Goal: Information Seeking & Learning: Learn about a topic

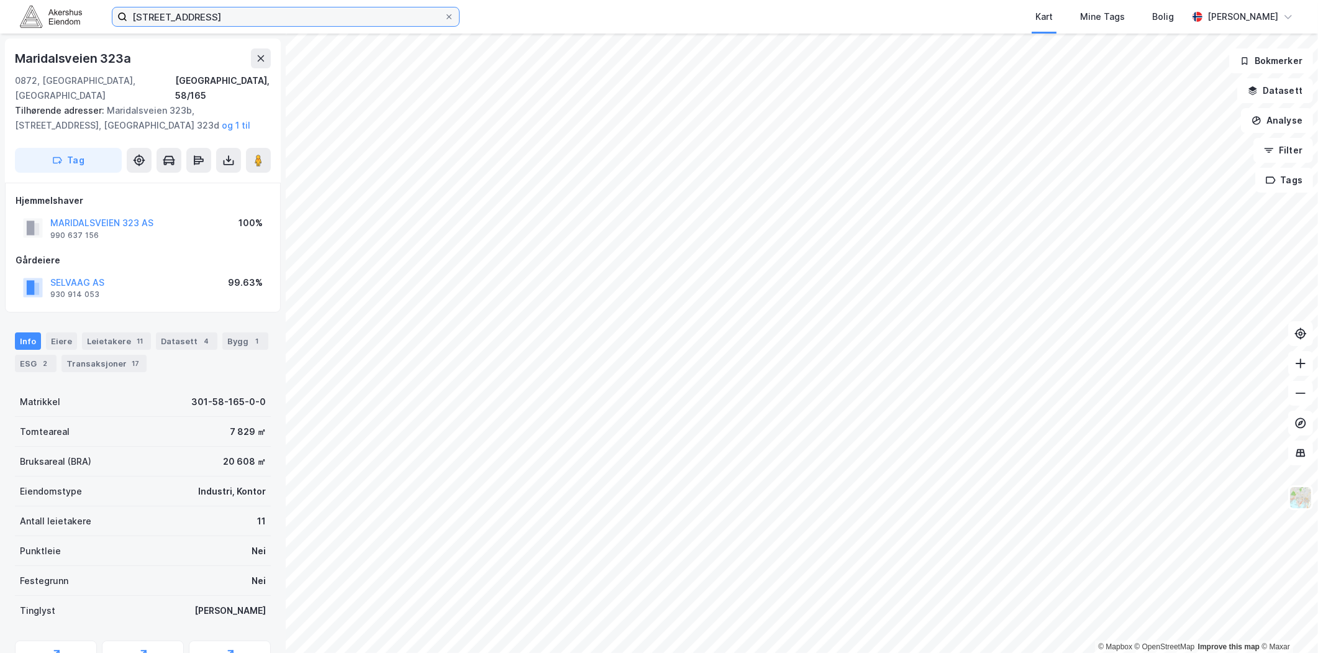
drag, startPoint x: 0, startPoint y: 0, endPoint x: 309, endPoint y: 11, distance: 308.9
click at [309, 10] on input "[STREET_ADDRESS]" at bounding box center [285, 16] width 317 height 19
drag, startPoint x: 309, startPoint y: 11, endPoint x: 301, endPoint y: 25, distance: 16.7
click at [307, 13] on input "[STREET_ADDRESS]" at bounding box center [285, 16] width 317 height 19
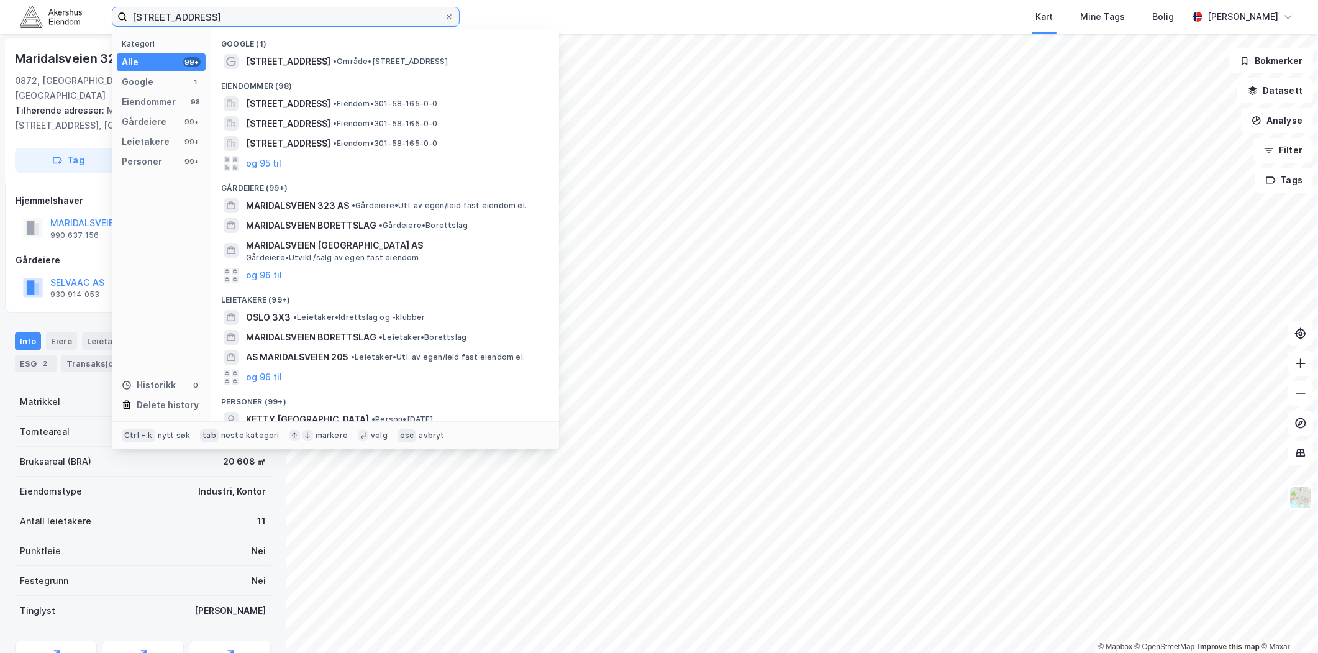
click at [301, 25] on input "[STREET_ADDRESS]" at bounding box center [285, 16] width 317 height 19
click at [296, 20] on input "[STREET_ADDRESS]" at bounding box center [285, 16] width 317 height 19
click at [294, 19] on input "[STREET_ADDRESS]" at bounding box center [285, 16] width 317 height 19
click at [293, 19] on input "[STREET_ADDRESS]" at bounding box center [285, 16] width 317 height 19
drag, startPoint x: 287, startPoint y: 17, endPoint x: 275, endPoint y: 17, distance: 11.8
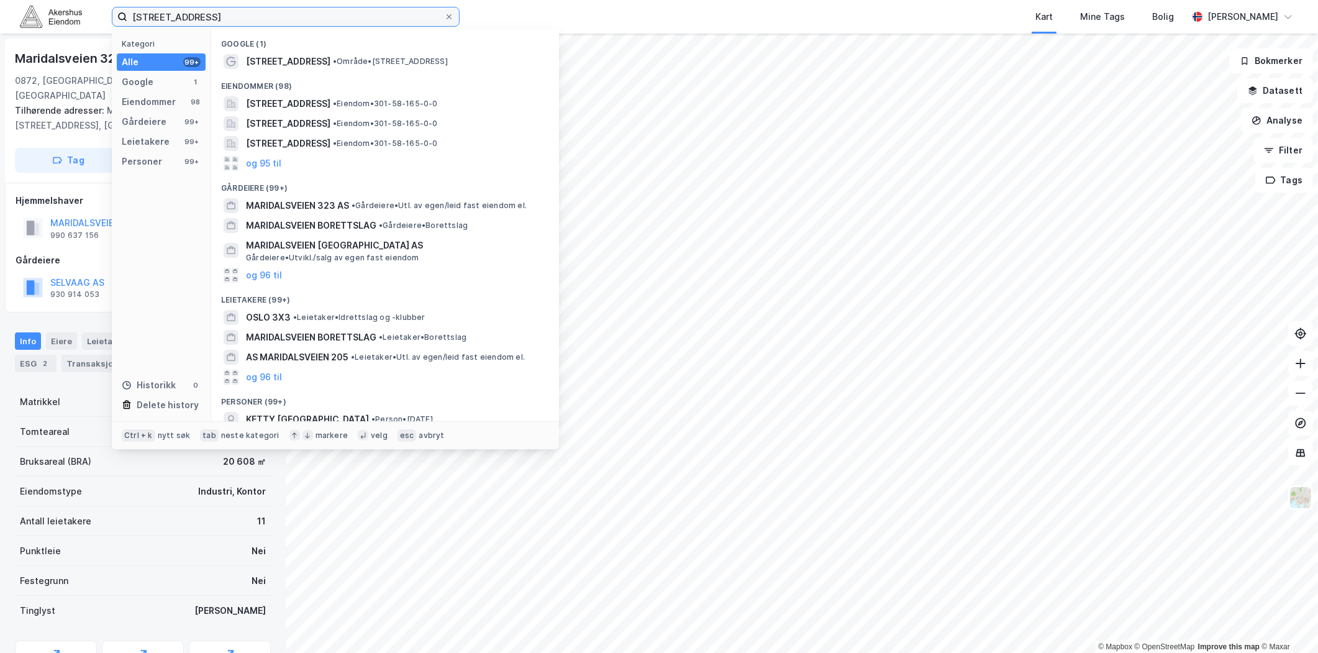
click at [286, 17] on input "[STREET_ADDRESS]" at bounding box center [285, 16] width 317 height 19
click at [275, 17] on input "[STREET_ADDRESS]" at bounding box center [285, 16] width 317 height 19
click at [273, 17] on input "[STREET_ADDRESS]" at bounding box center [285, 16] width 317 height 19
click at [269, 17] on input "[STREET_ADDRESS]" at bounding box center [285, 16] width 317 height 19
click at [268, 17] on input "[STREET_ADDRESS]" at bounding box center [285, 16] width 317 height 19
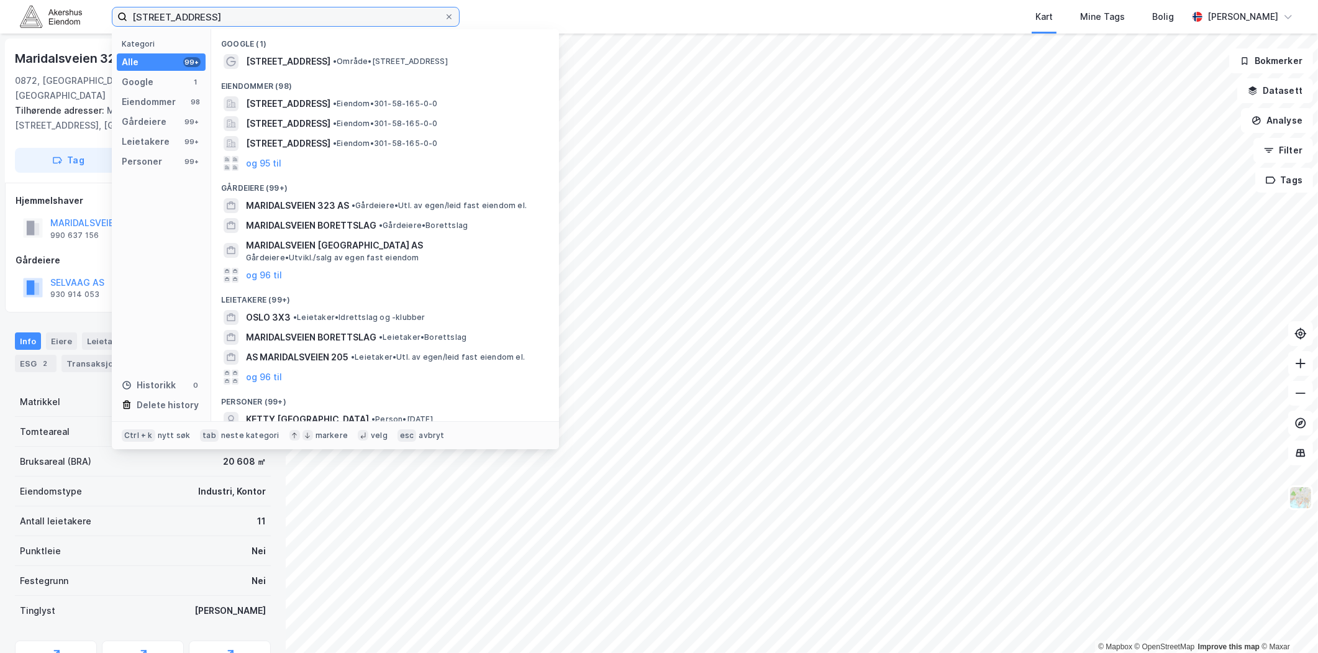
click at [265, 17] on input "[STREET_ADDRESS]" at bounding box center [285, 16] width 317 height 19
paste input "[PERSON_NAME][STREET_ADDRESS]"
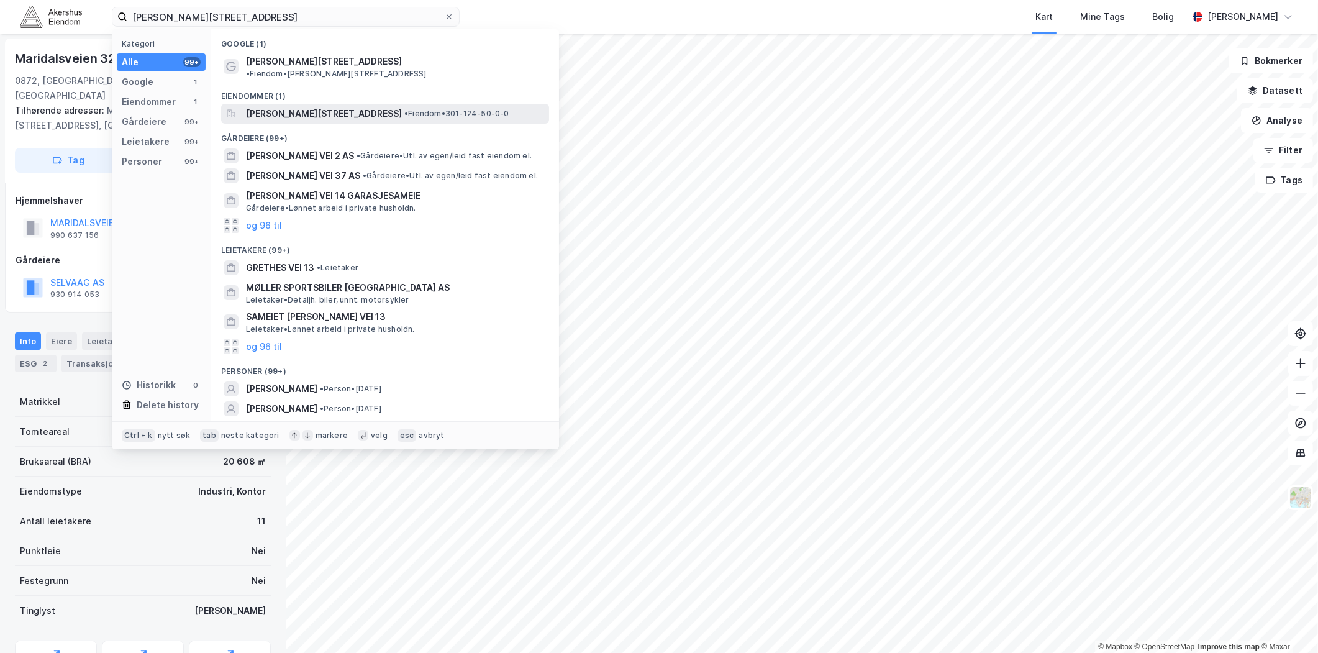
click at [317, 106] on span "[PERSON_NAME][STREET_ADDRESS]" at bounding box center [324, 113] width 156 height 15
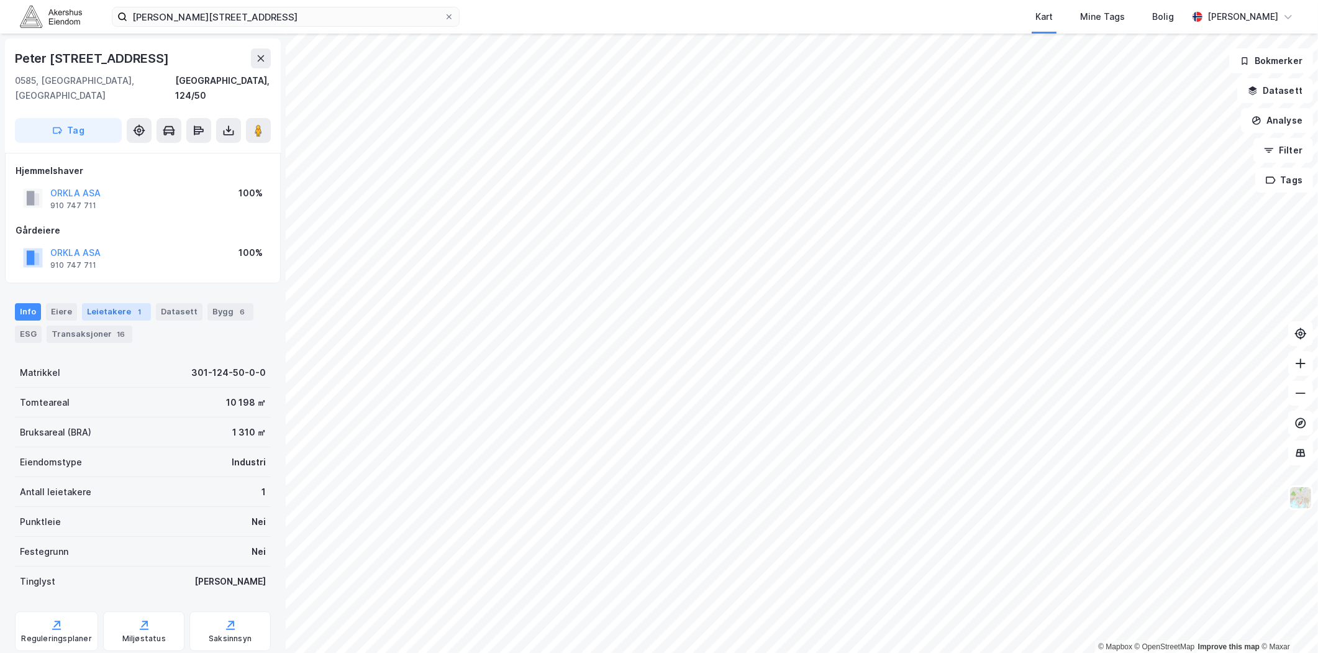
click at [123, 303] on div "Leietakere 1" at bounding box center [116, 311] width 69 height 17
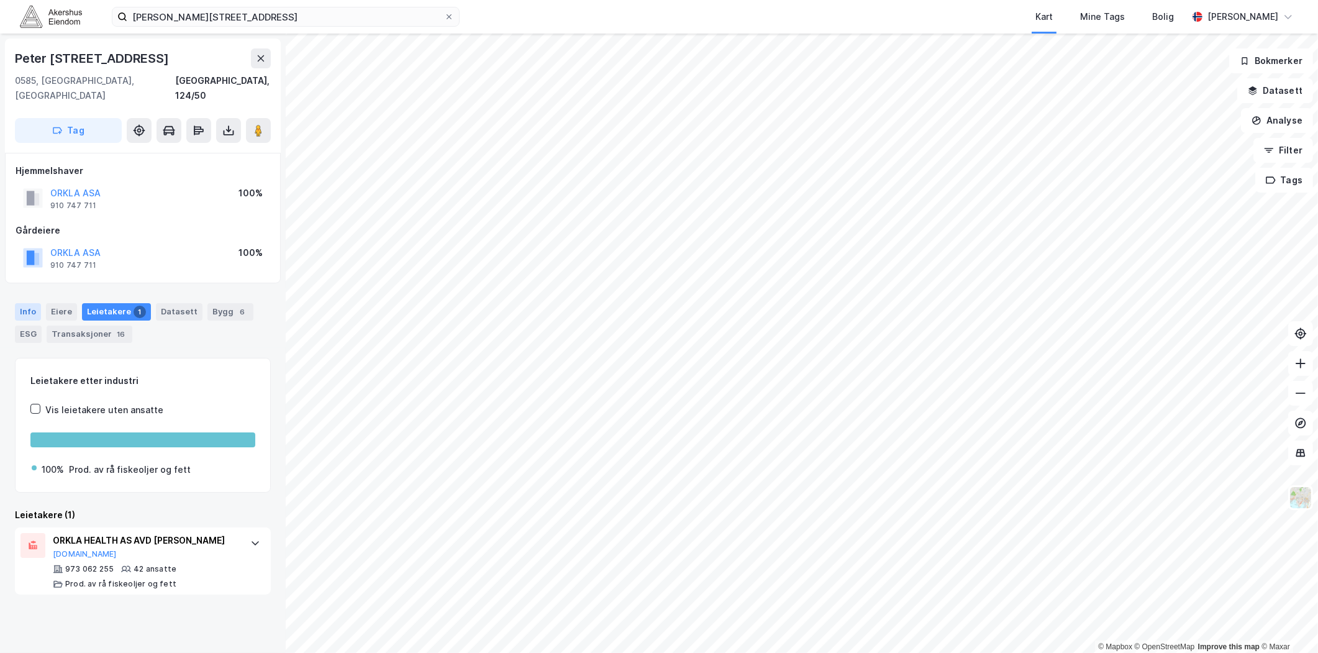
click at [28, 303] on div "Info" at bounding box center [28, 311] width 26 height 17
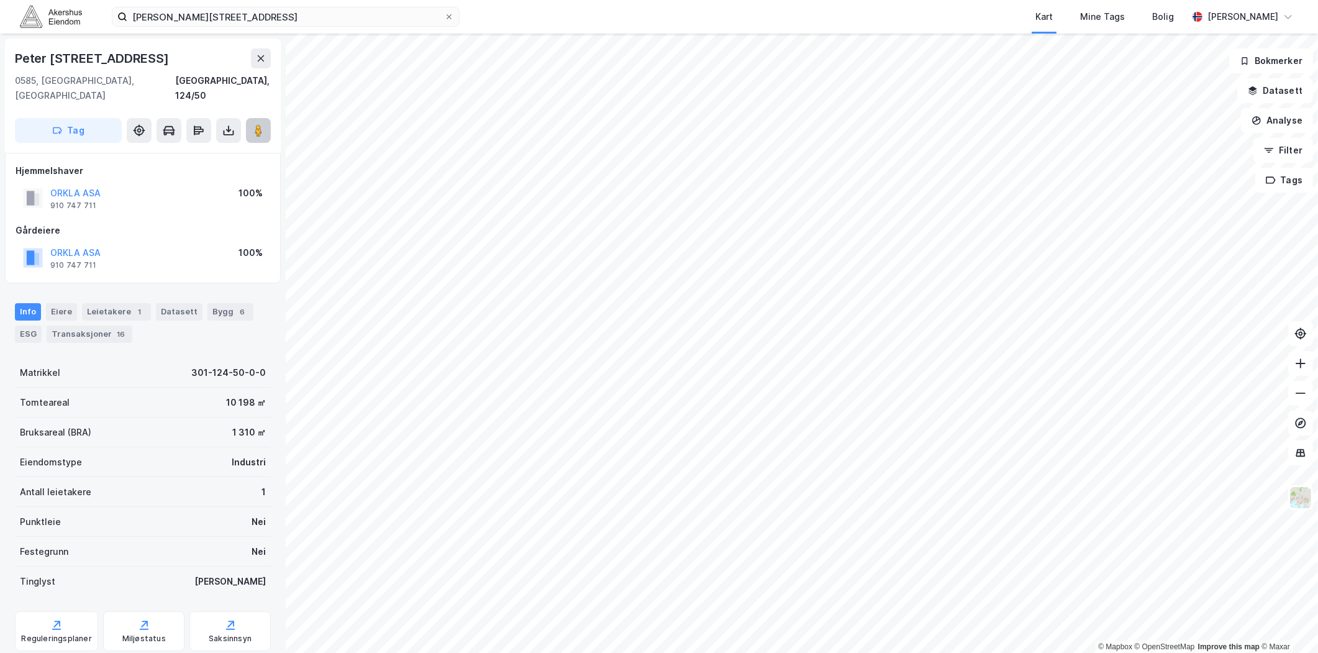
click at [253, 124] on icon at bounding box center [258, 130] width 12 height 12
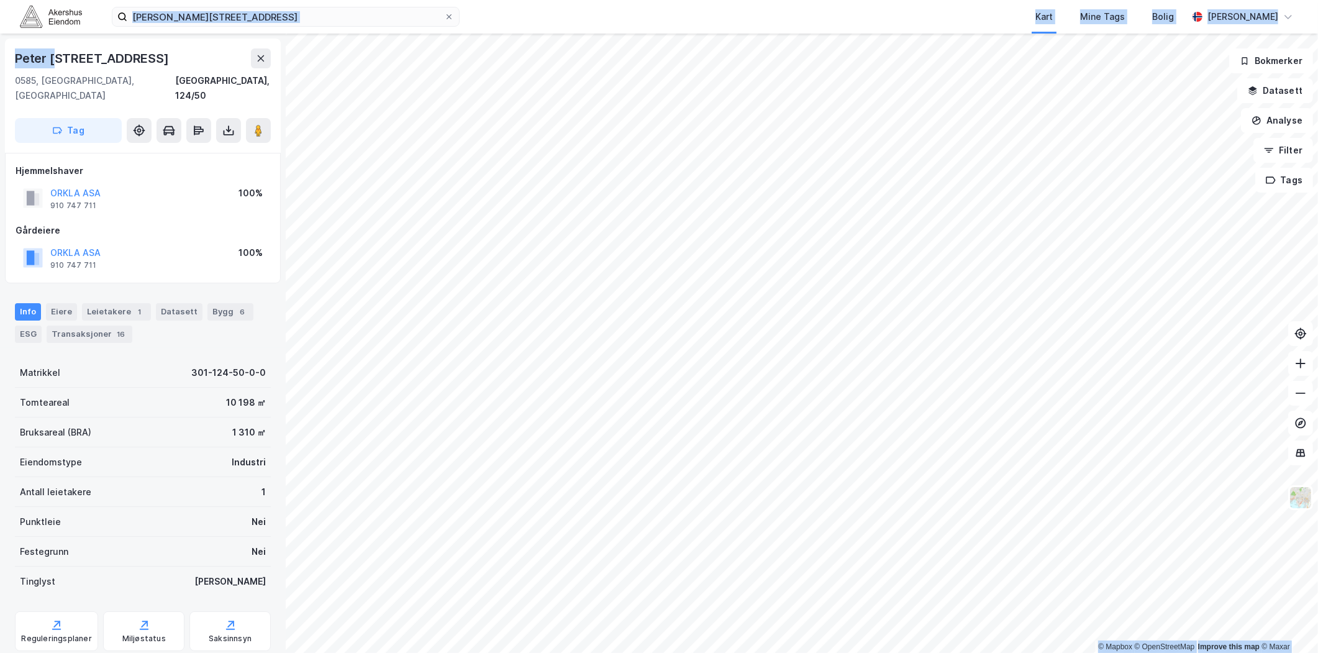
drag, startPoint x: 359, startPoint y: 30, endPoint x: 60, endPoint y: 40, distance: 299.0
click at [60, 40] on div "Peter [STREET_ADDRESS] Kart Mine Tags Bolig [PERSON_NAME] © Mapbox © OpenStreet…" at bounding box center [659, 326] width 1318 height 653
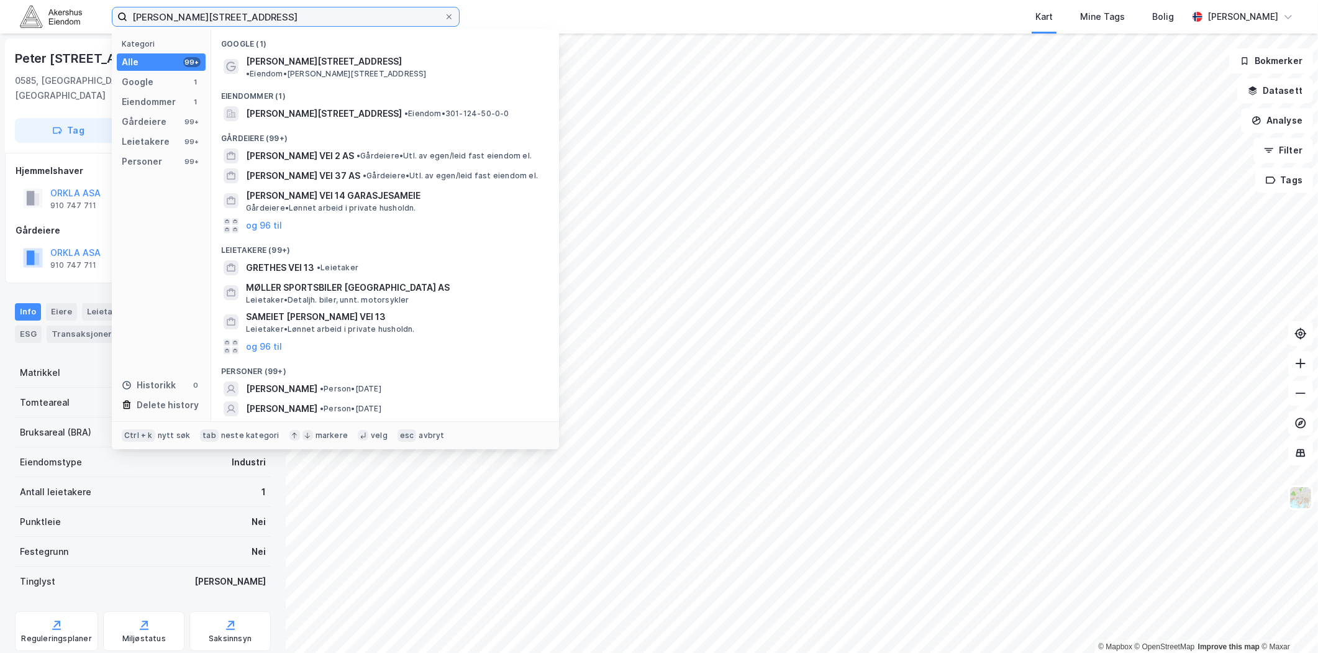
drag, startPoint x: 60, startPoint y: 40, endPoint x: 35, endPoint y: 20, distance: 31.8
click at [40, 20] on div "[PERSON_NAME][STREET_ADDRESS] Kategori Alle 99+ Google 1 Eiendommer 1 Gårdeiere…" at bounding box center [659, 17] width 1318 height 34
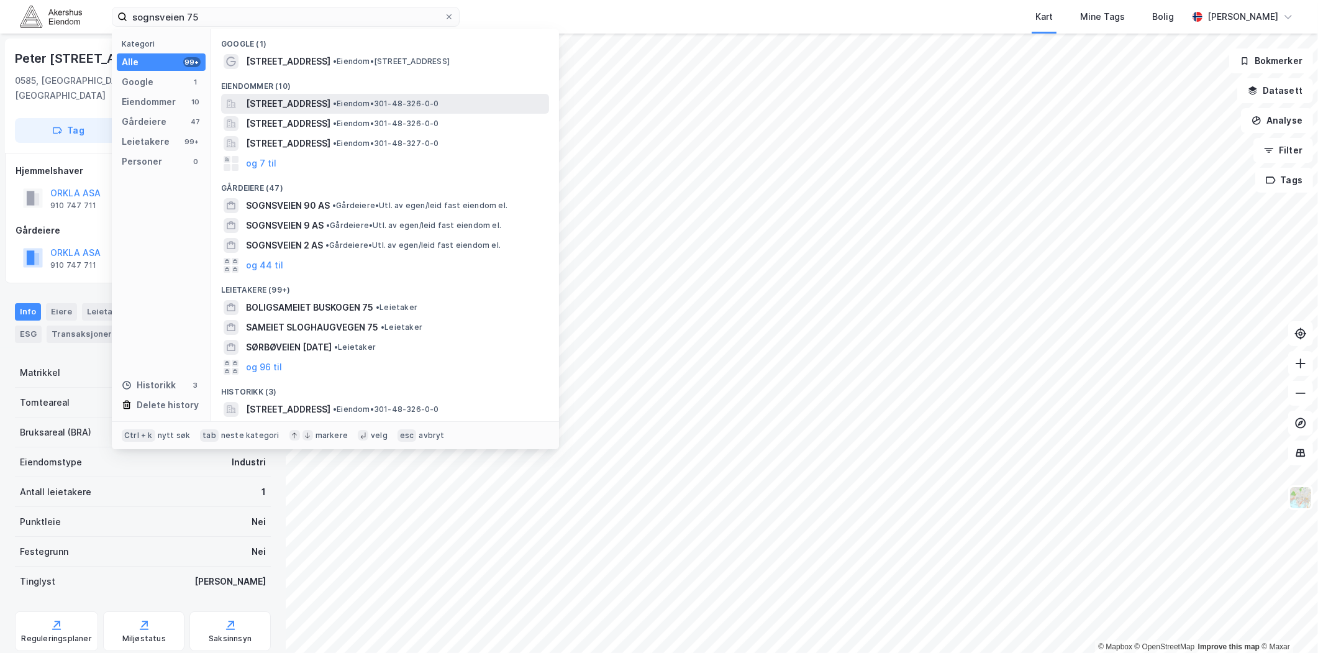
click at [330, 108] on span "[STREET_ADDRESS]" at bounding box center [288, 103] width 84 height 15
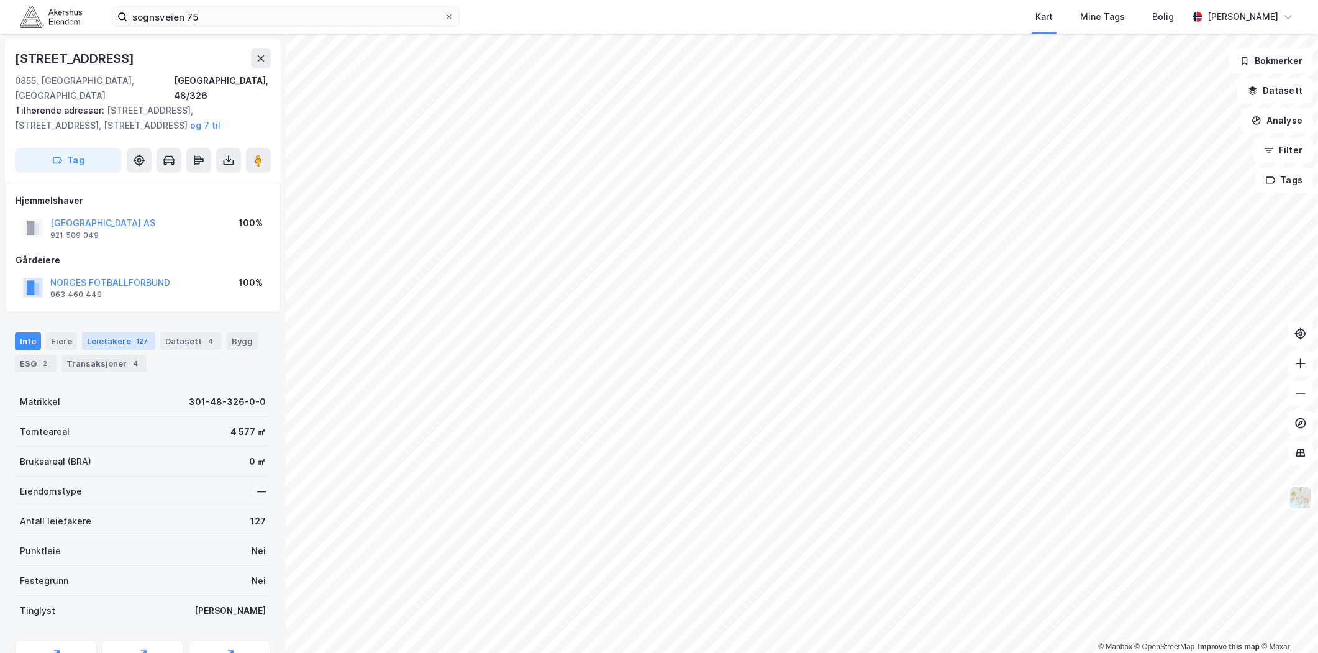
click at [114, 332] on div "Leietakere 127" at bounding box center [118, 340] width 73 height 17
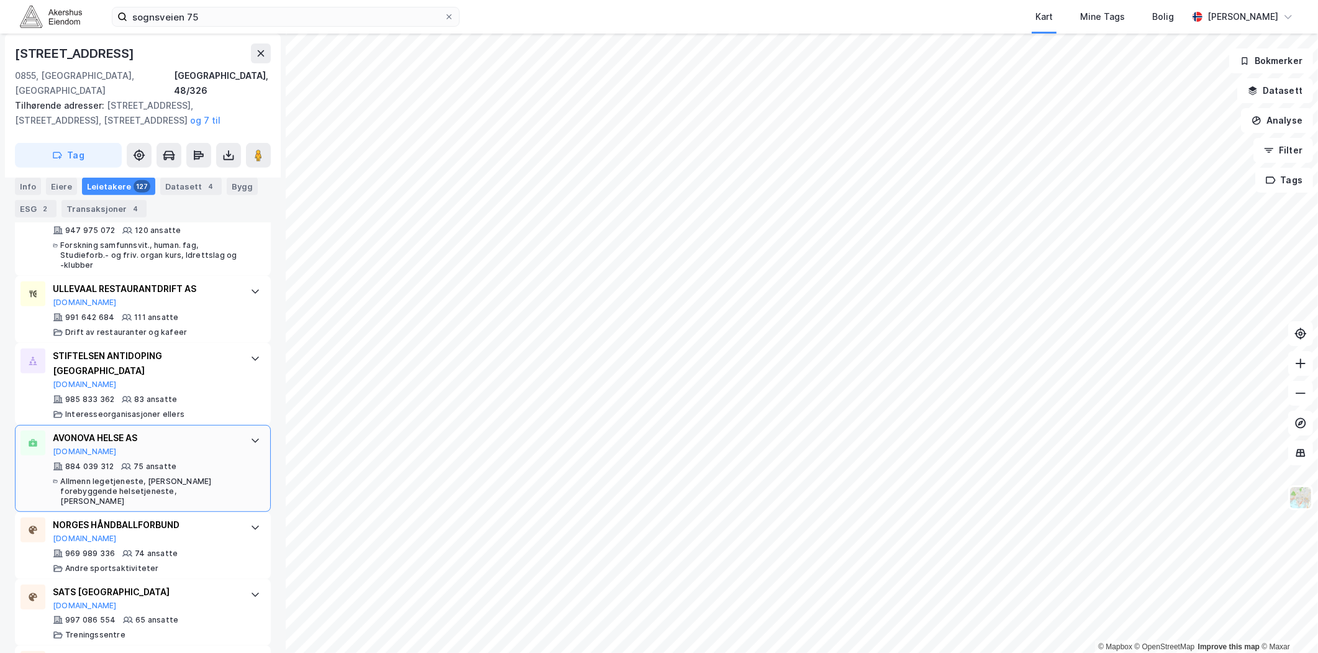
scroll to position [690, 0]
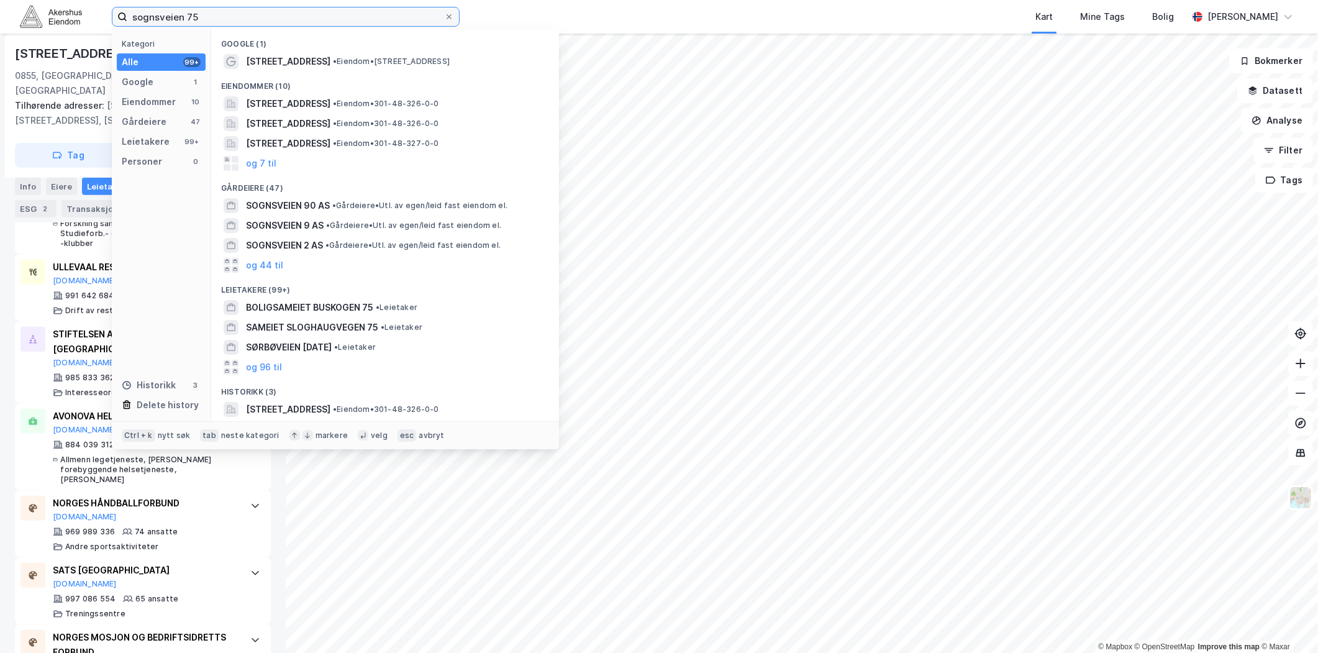
click at [219, 14] on input "sognsveien 75" at bounding box center [285, 16] width 317 height 19
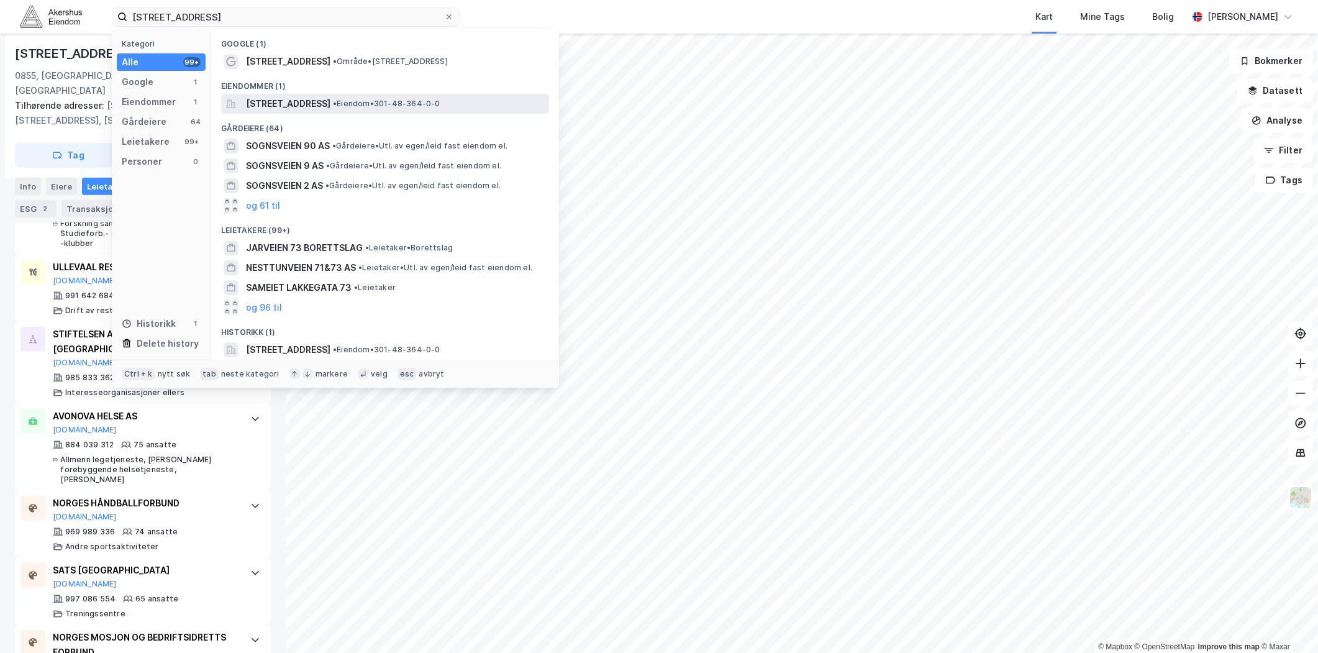
click at [342, 94] on div "[STREET_ADDRESS] • Eiendom • 301-48-364-0-0" at bounding box center [385, 104] width 328 height 20
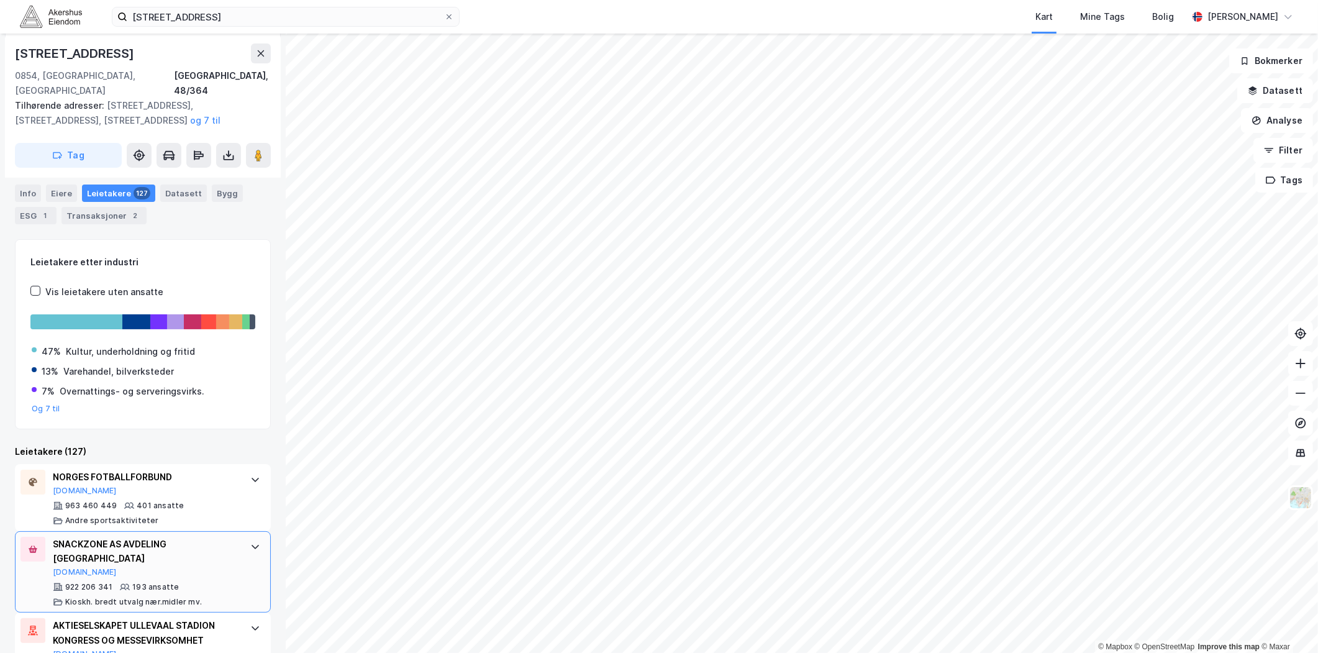
scroll to position [255, 0]
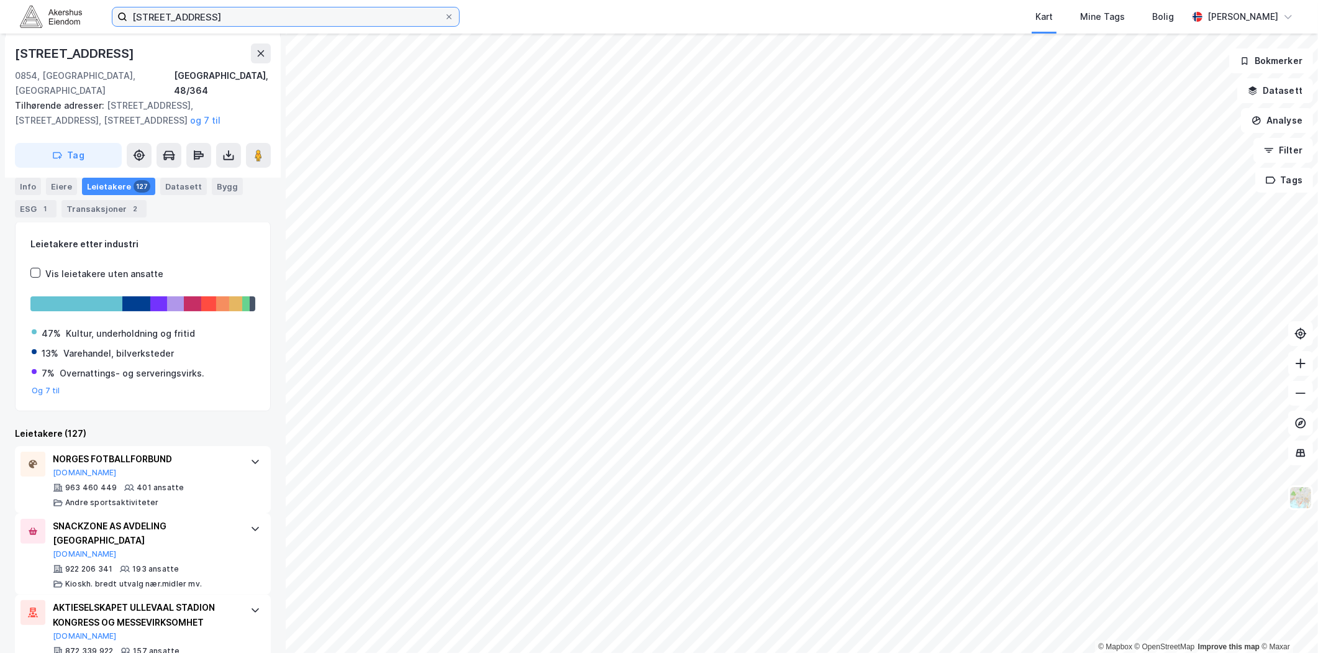
click at [294, 23] on input "[STREET_ADDRESS]" at bounding box center [285, 16] width 317 height 19
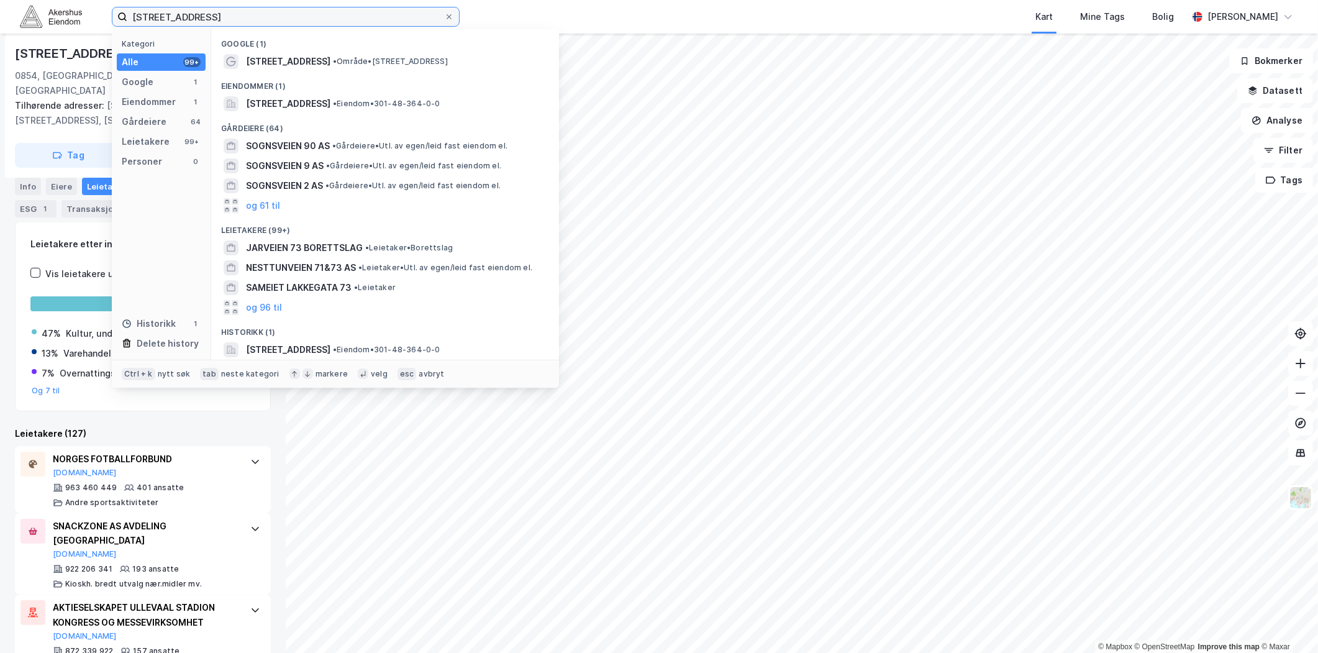
click at [294, 23] on input "[STREET_ADDRESS]" at bounding box center [285, 16] width 317 height 19
paste input "[STREET_ADDRESS]"
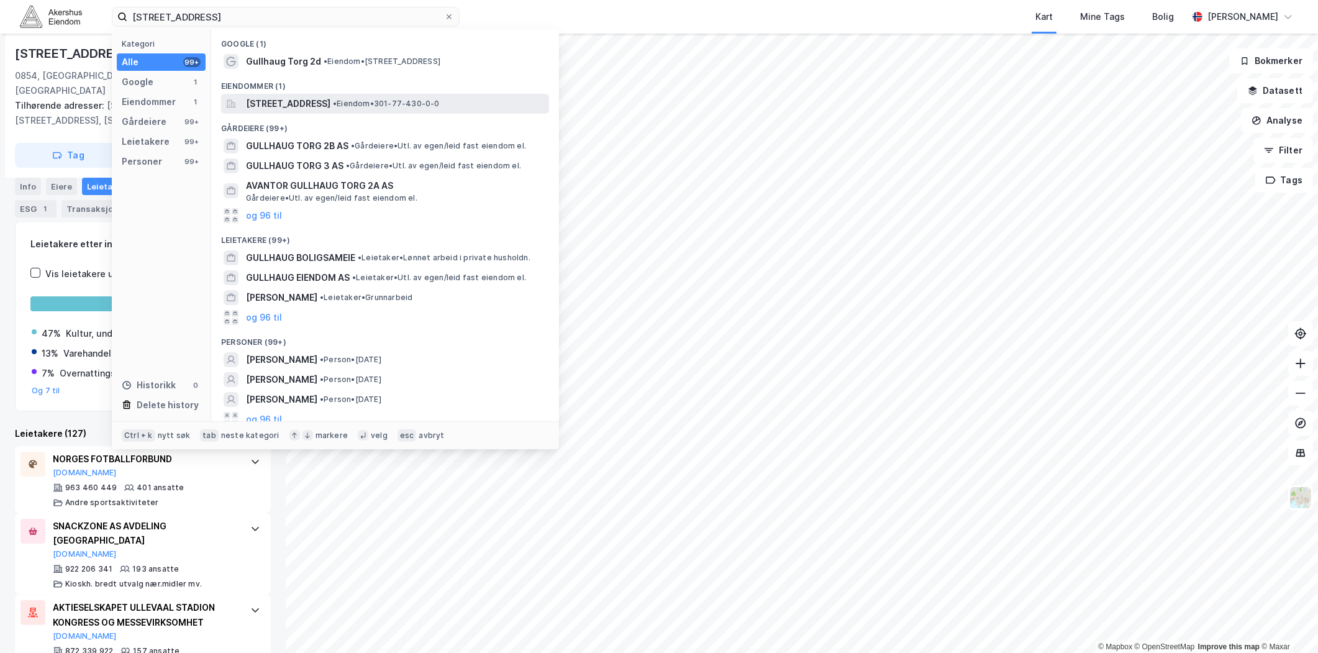
click at [330, 98] on span "[STREET_ADDRESS]" at bounding box center [288, 103] width 84 height 15
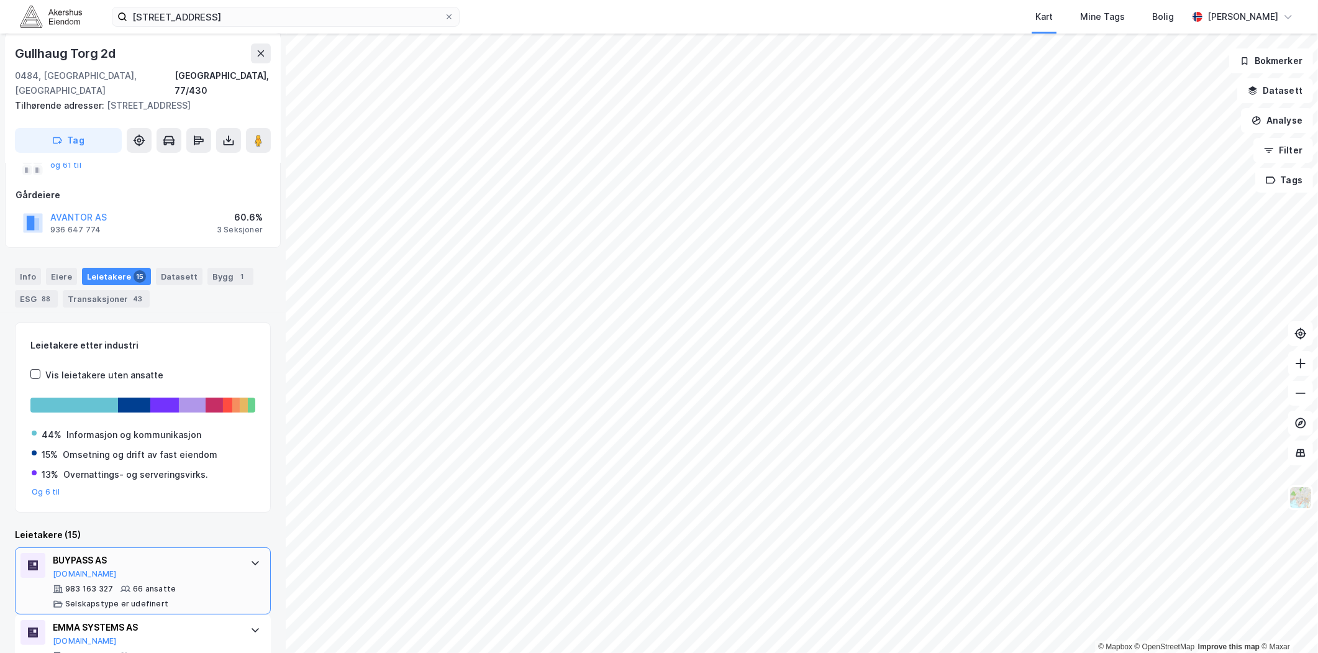
scroll to position [236, 0]
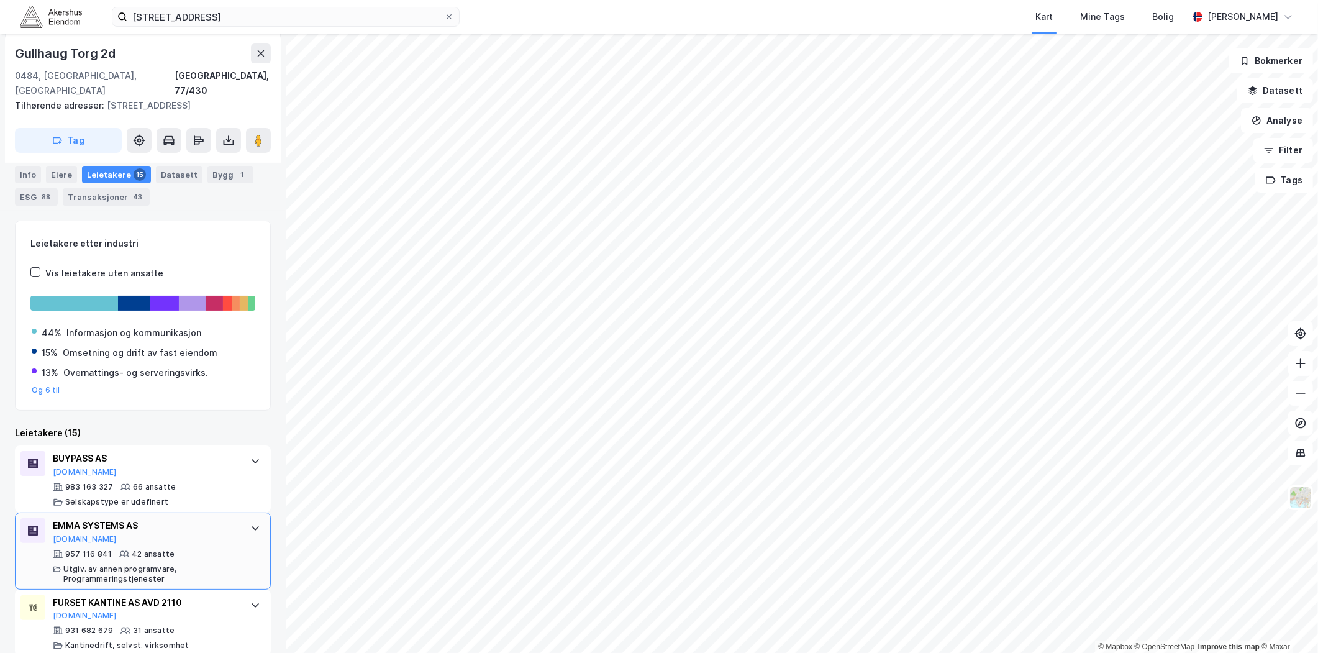
click at [230, 521] on div "EMMA SYSTEMS AS [DOMAIN_NAME] 957 116 841 42 ansatte [PERSON_NAME]. av annen pr…" at bounding box center [143, 550] width 256 height 77
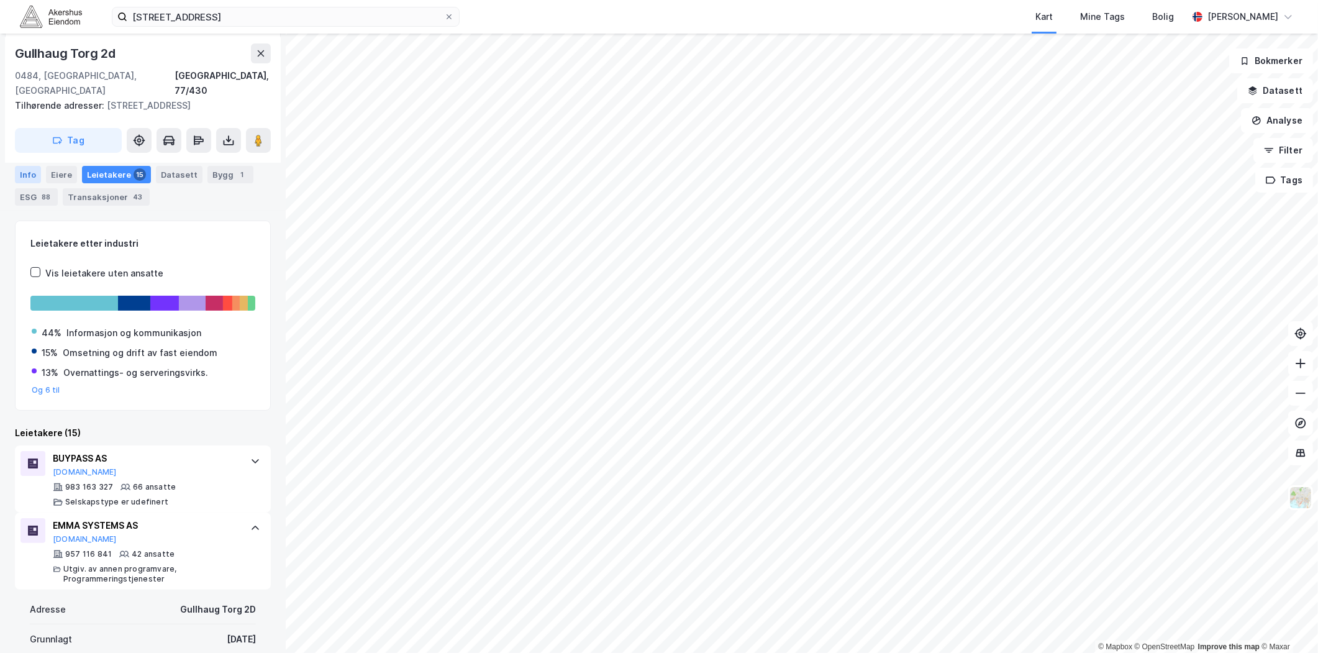
click at [32, 166] on div "Info" at bounding box center [28, 174] width 26 height 17
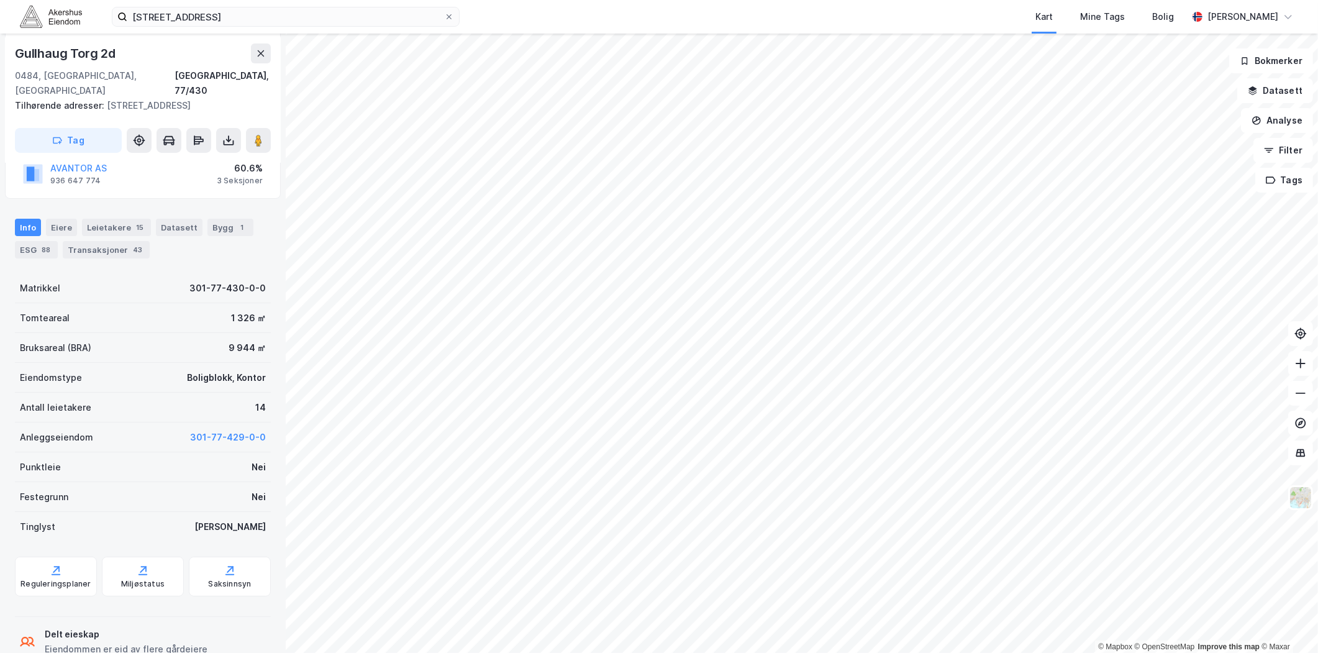
click at [124, 219] on div "Leietakere 15" at bounding box center [116, 227] width 69 height 17
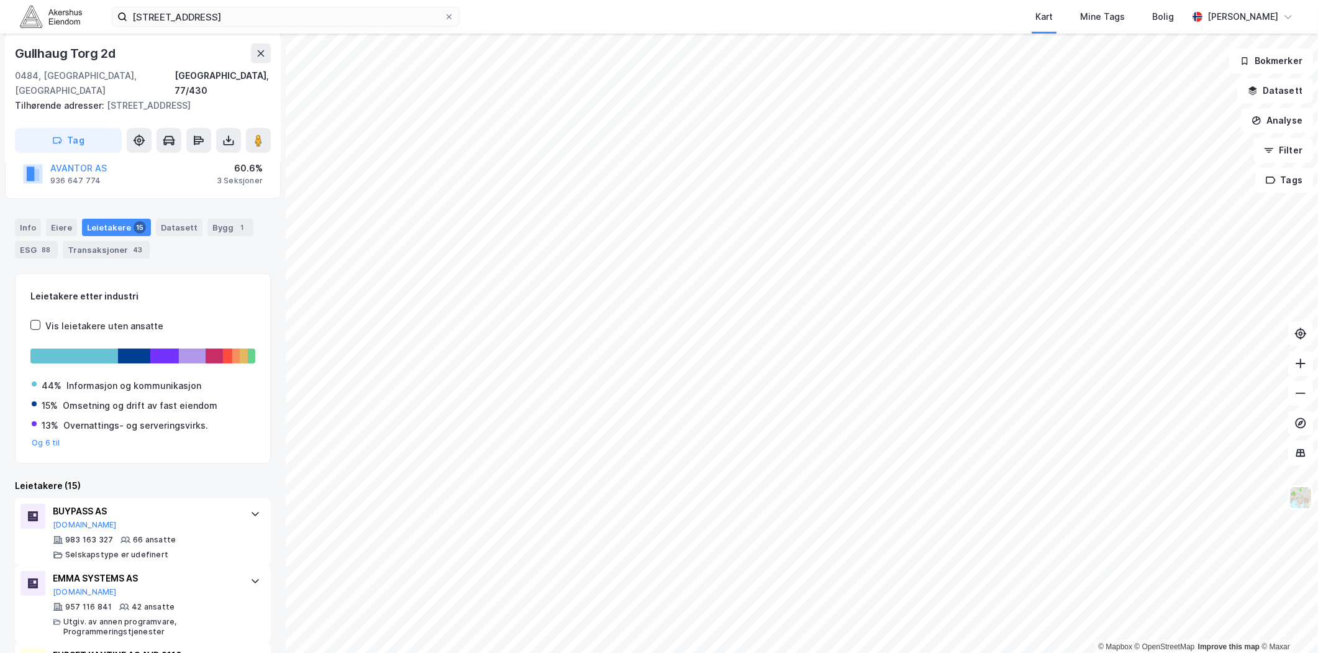
scroll to position [183, 0]
click at [196, 11] on input "[STREET_ADDRESS]" at bounding box center [285, 16] width 317 height 19
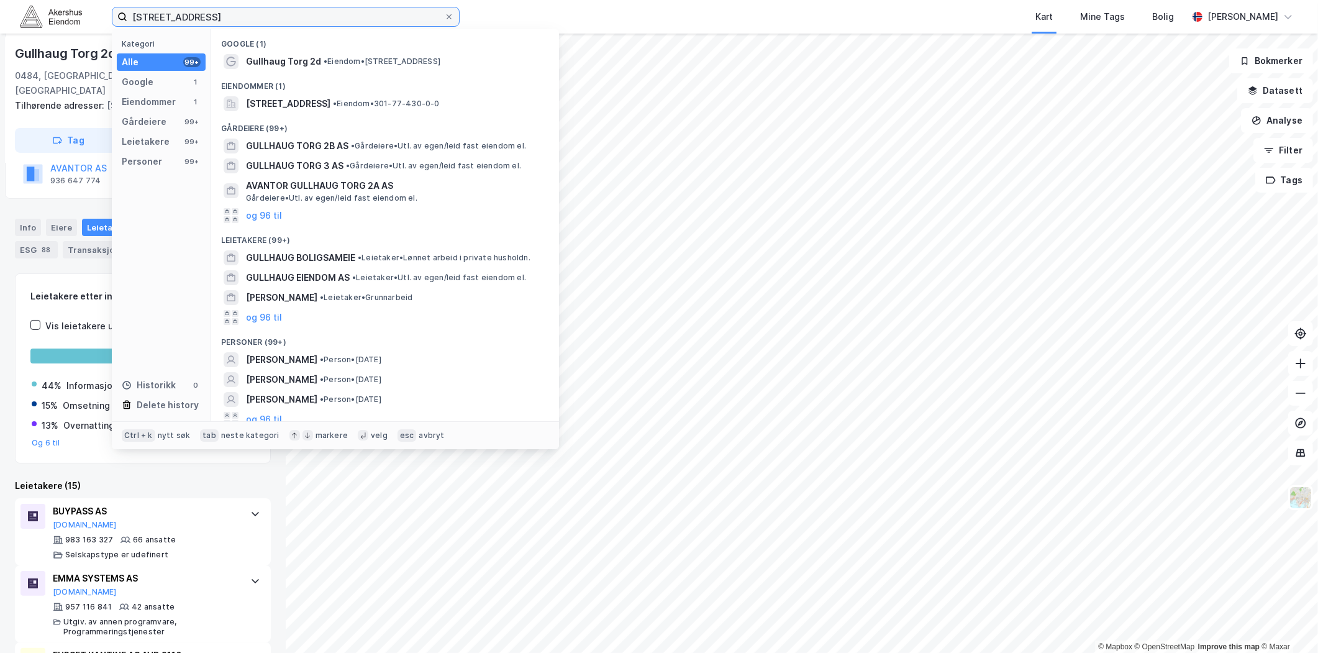
click at [196, 11] on input "[STREET_ADDRESS]" at bounding box center [285, 16] width 317 height 19
click at [196, 14] on input "[STREET_ADDRESS]" at bounding box center [285, 16] width 317 height 19
paste input "[DEMOGRAPHIC_DATA] 21, 0459"
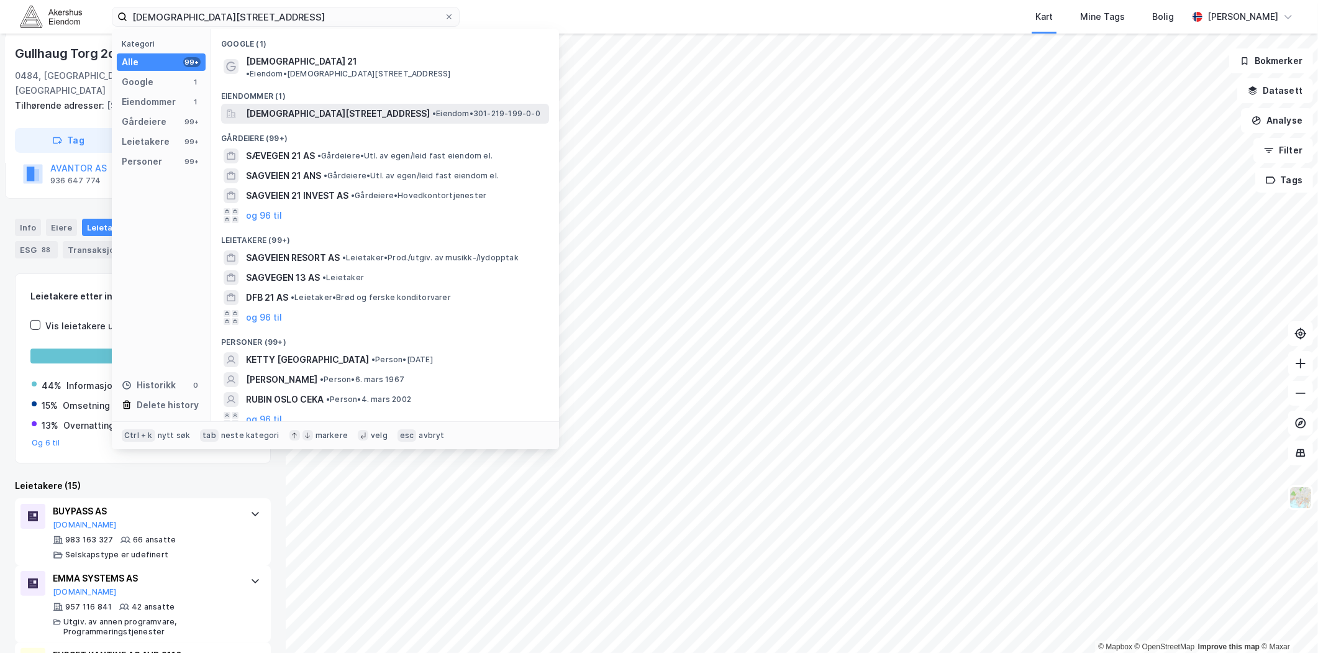
click at [302, 106] on span "[DEMOGRAPHIC_DATA][STREET_ADDRESS]" at bounding box center [338, 113] width 184 height 15
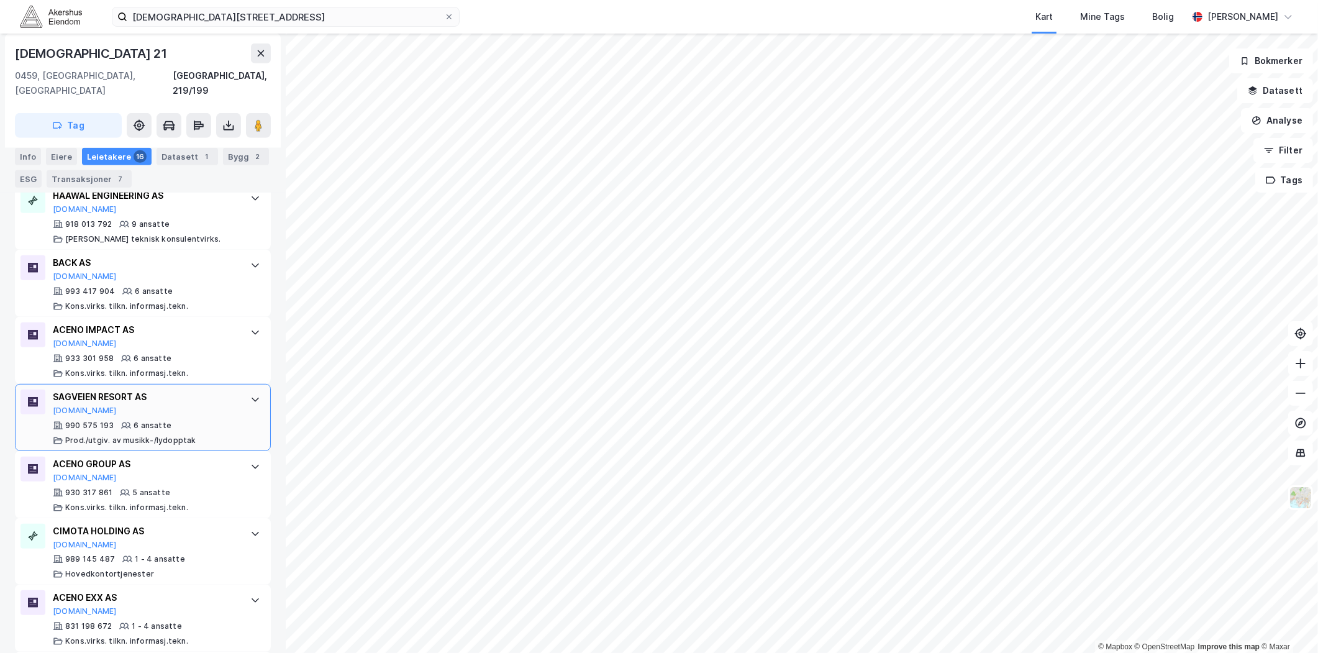
scroll to position [901, 0]
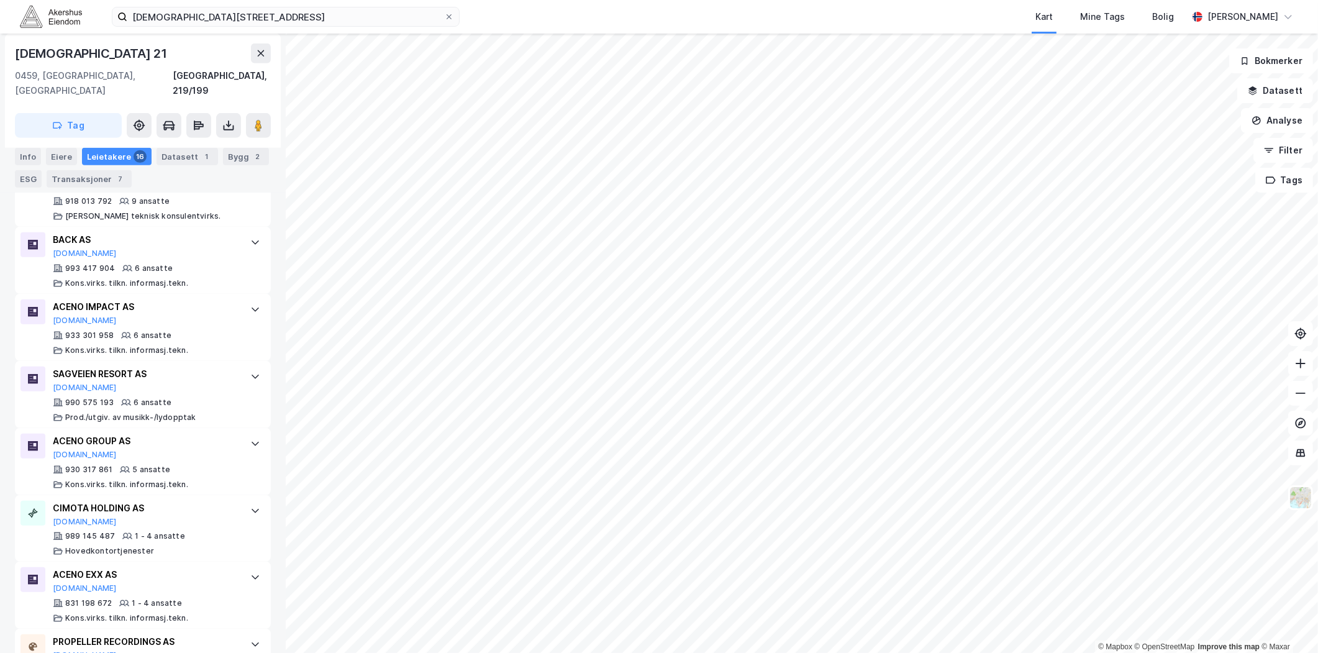
click at [293, 27] on div "[DEMOGRAPHIC_DATA][STREET_ADDRESS] Kart Mine Tags Bolig [PERSON_NAME]" at bounding box center [659, 17] width 1318 height 34
click at [290, 17] on input "[DEMOGRAPHIC_DATA][STREET_ADDRESS]" at bounding box center [285, 16] width 317 height 19
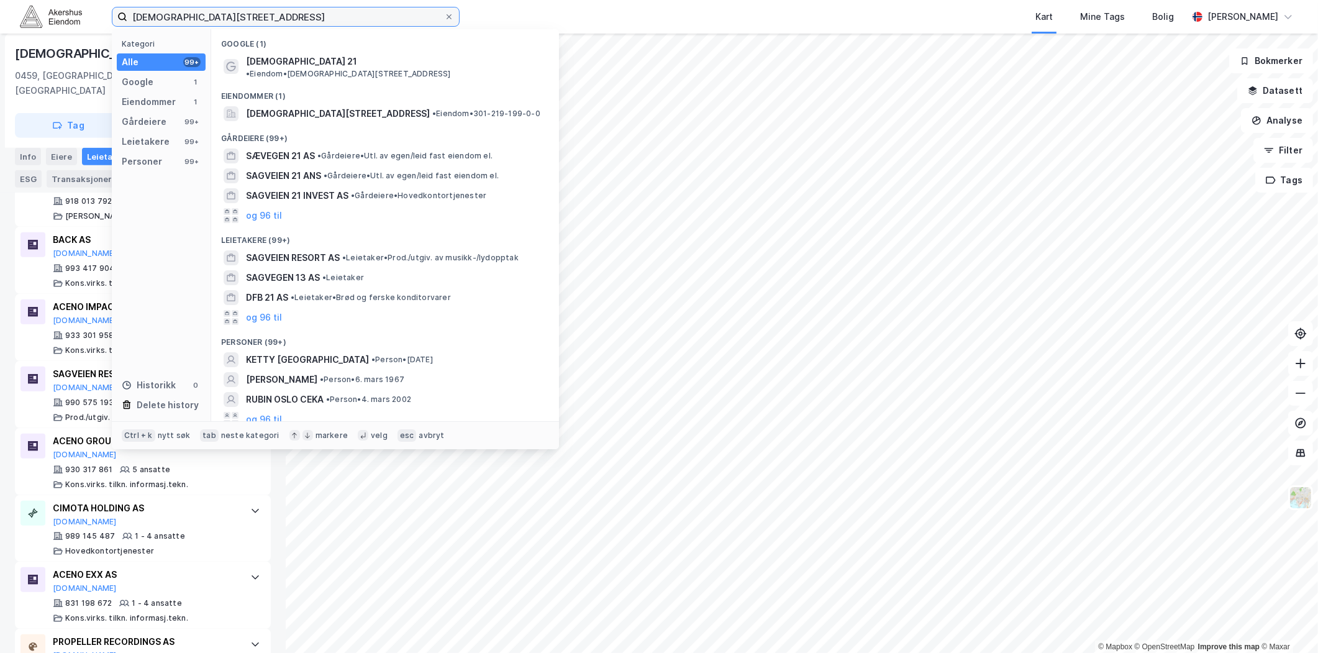
click at [290, 17] on input "[DEMOGRAPHIC_DATA][STREET_ADDRESS]" at bounding box center [285, 16] width 317 height 19
paste input "Haslevollen 3, 057"
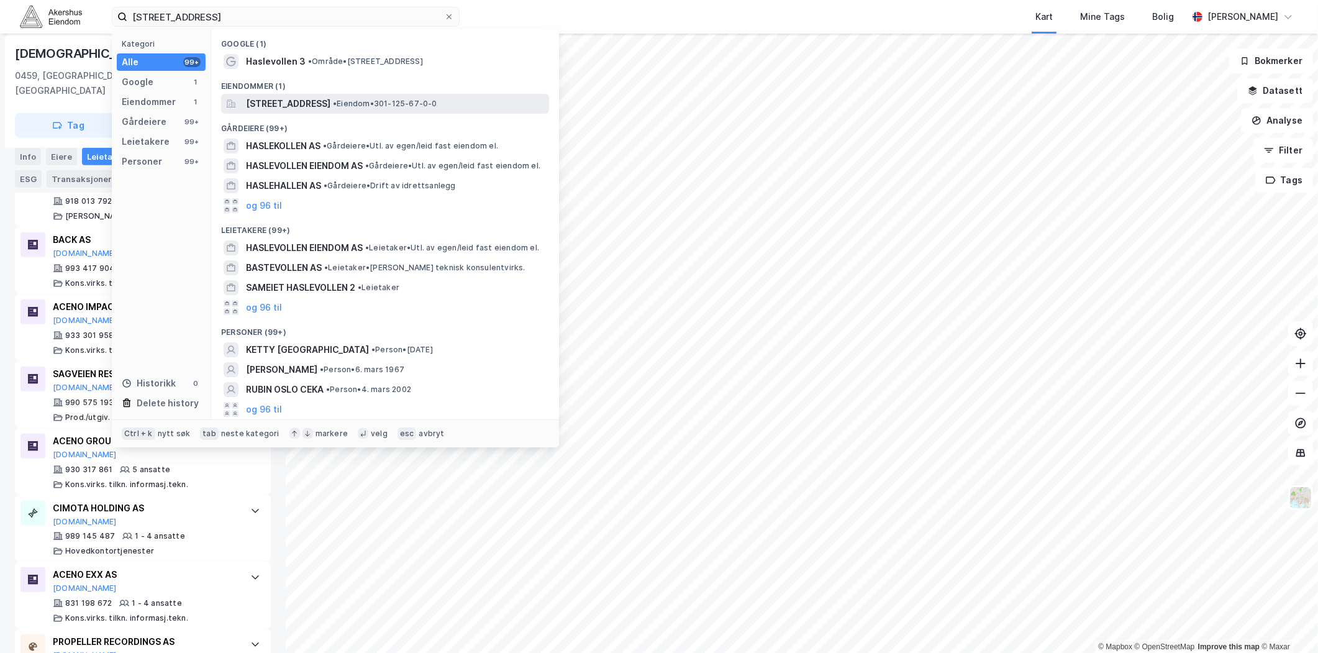
click at [312, 101] on span "[STREET_ADDRESS]" at bounding box center [288, 103] width 84 height 15
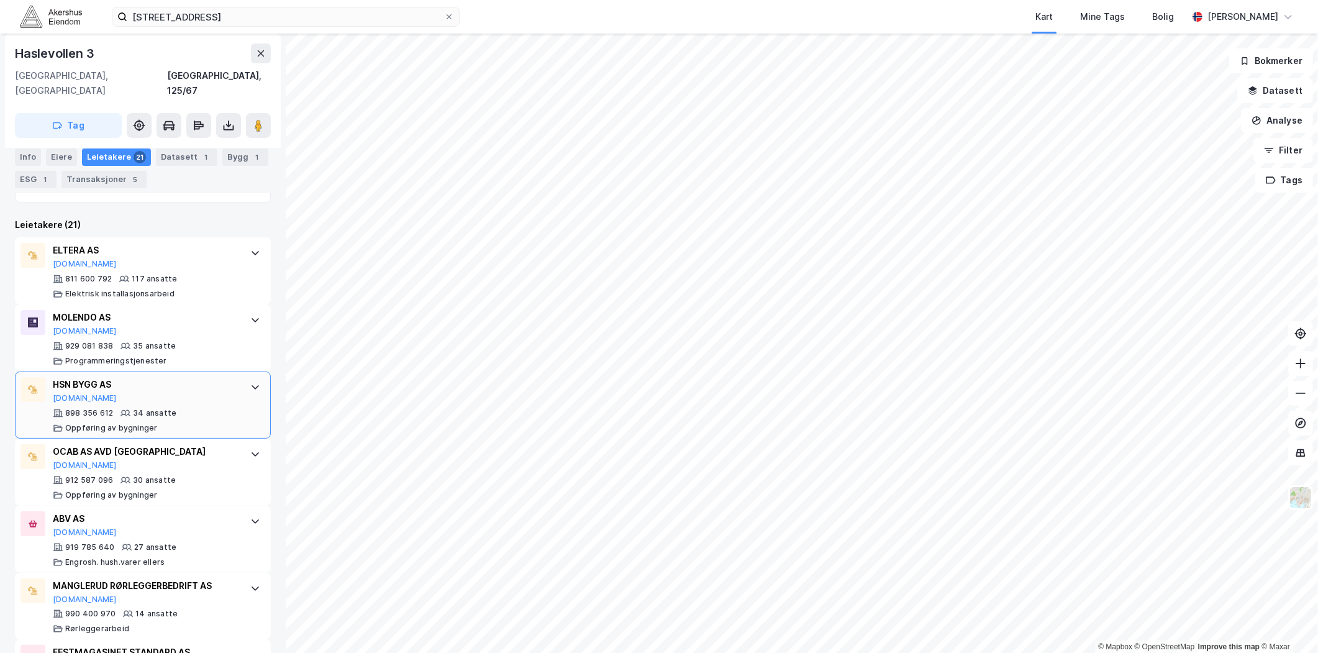
scroll to position [276, 0]
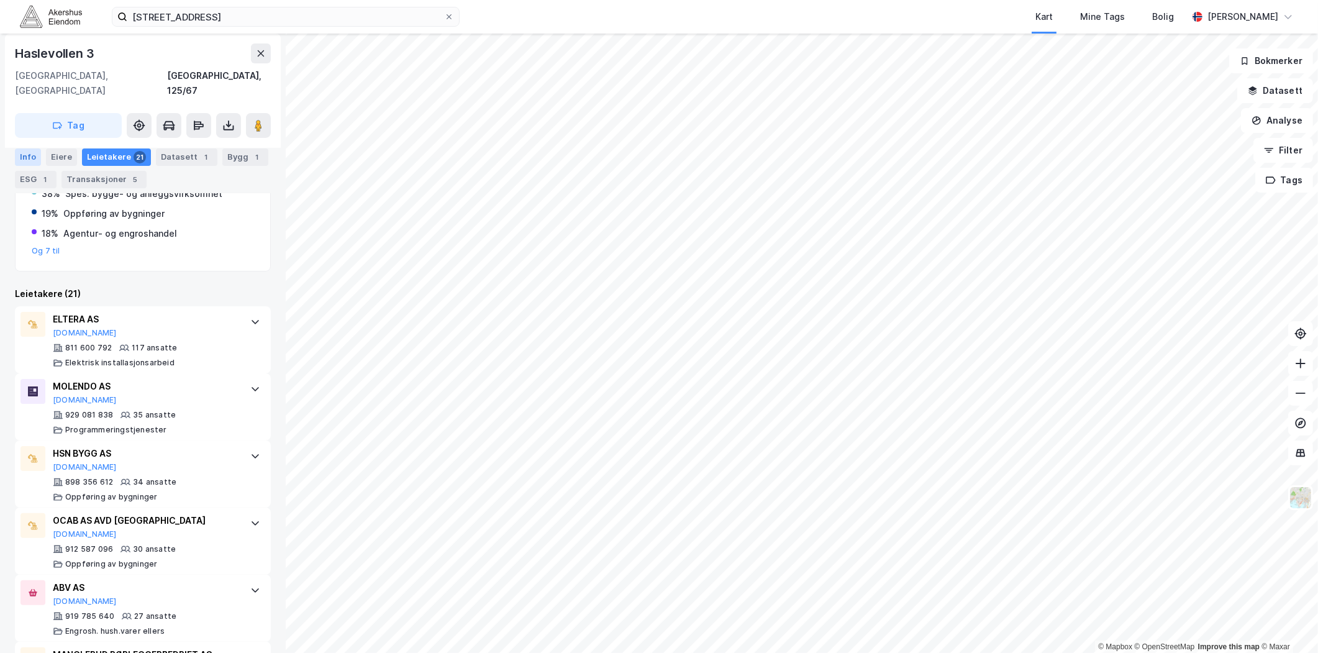
click at [27, 152] on div "Info" at bounding box center [28, 156] width 26 height 17
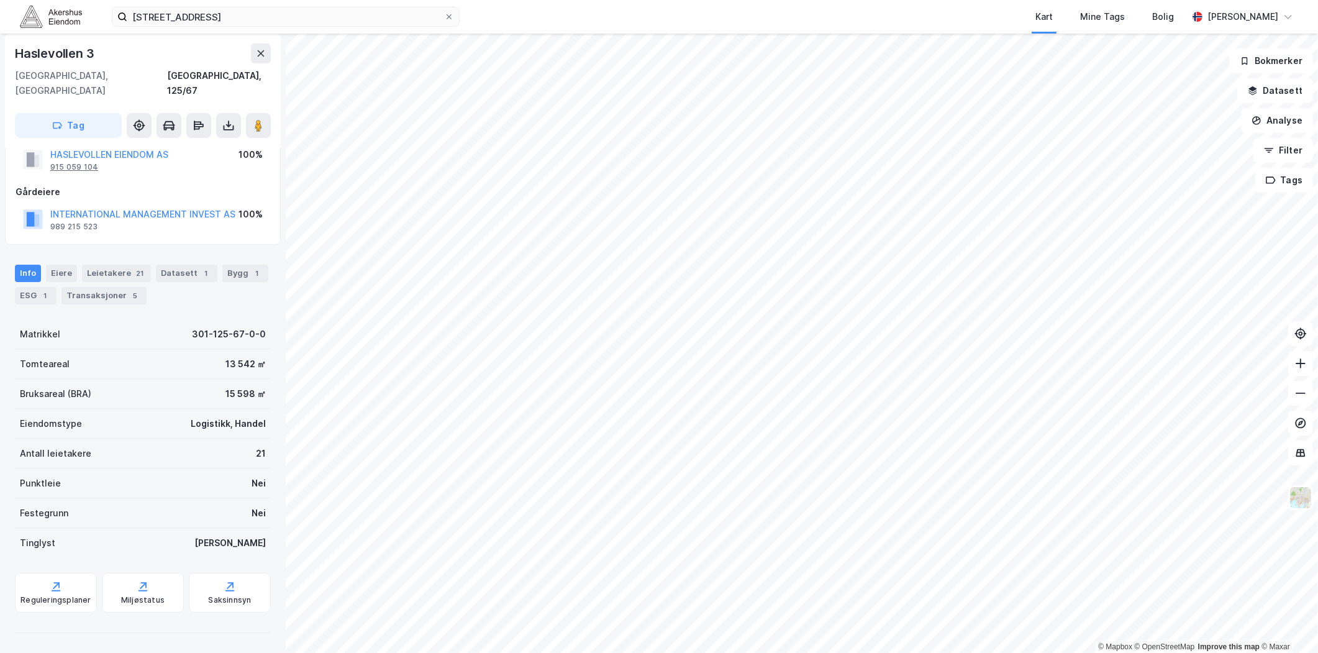
scroll to position [23, 0]
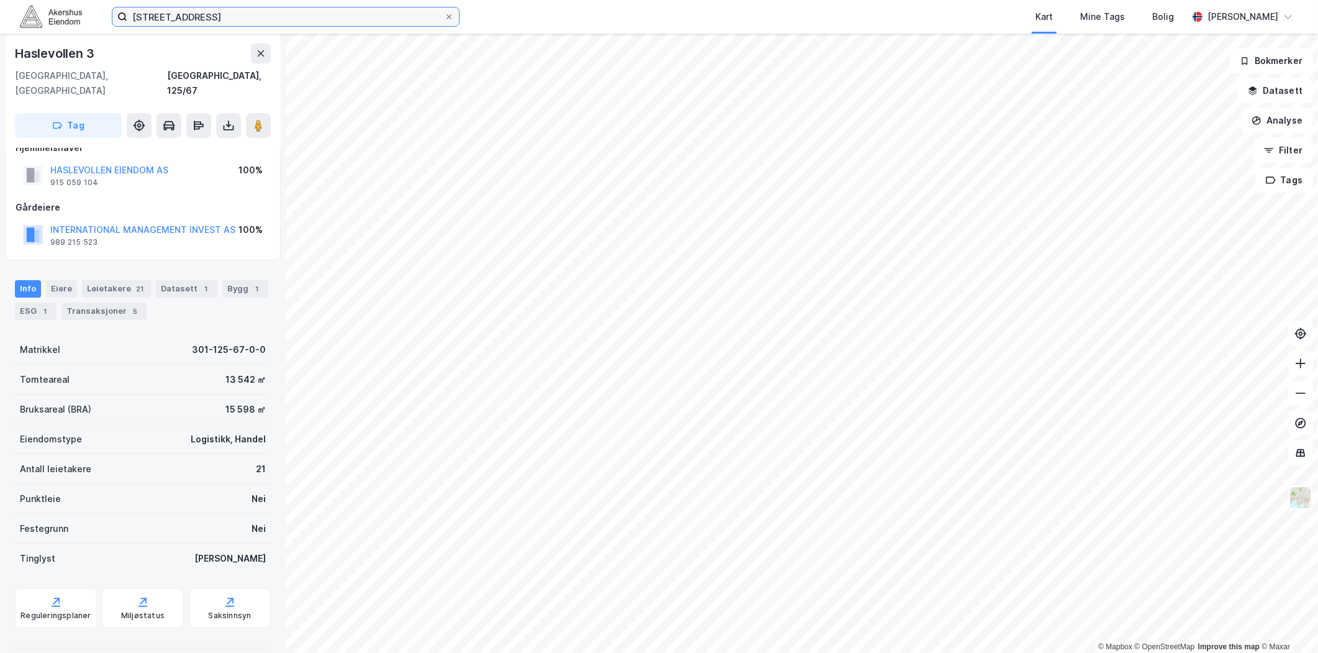
click at [301, 7] on input "[STREET_ADDRESS]" at bounding box center [285, 16] width 317 height 19
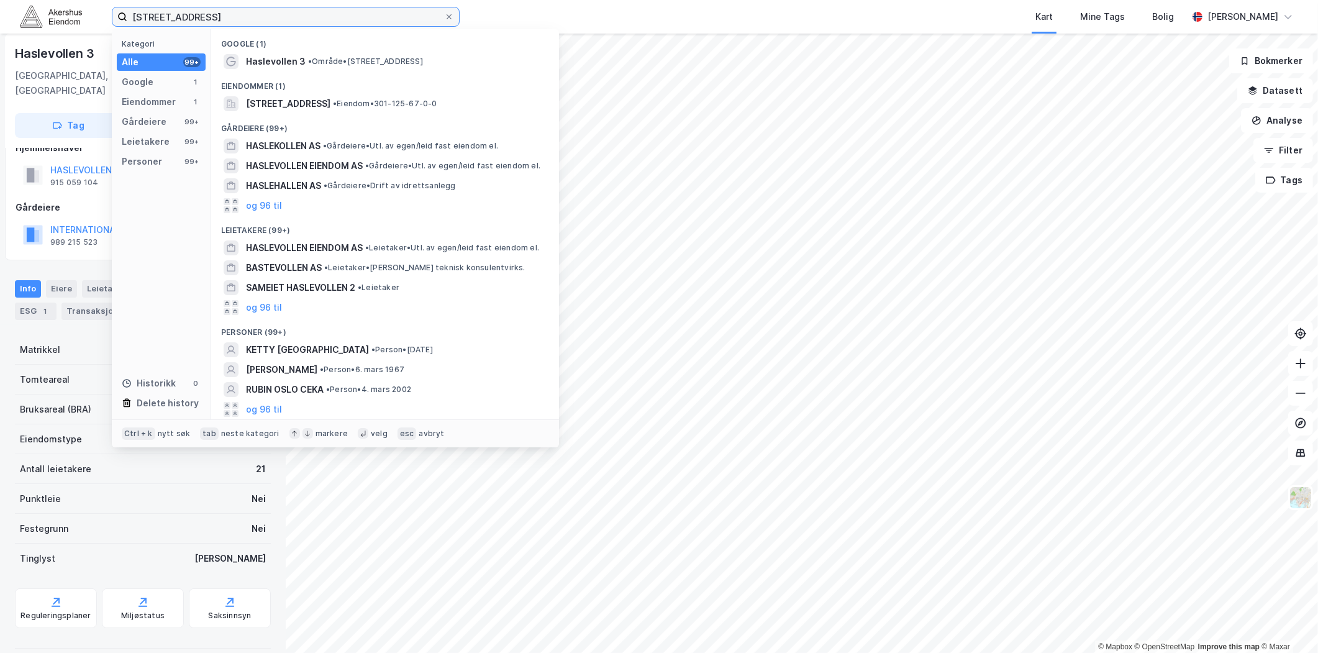
click at [301, 10] on input "[STREET_ADDRESS]" at bounding box center [285, 16] width 317 height 19
paste input "[STREET_ADDRESS]"
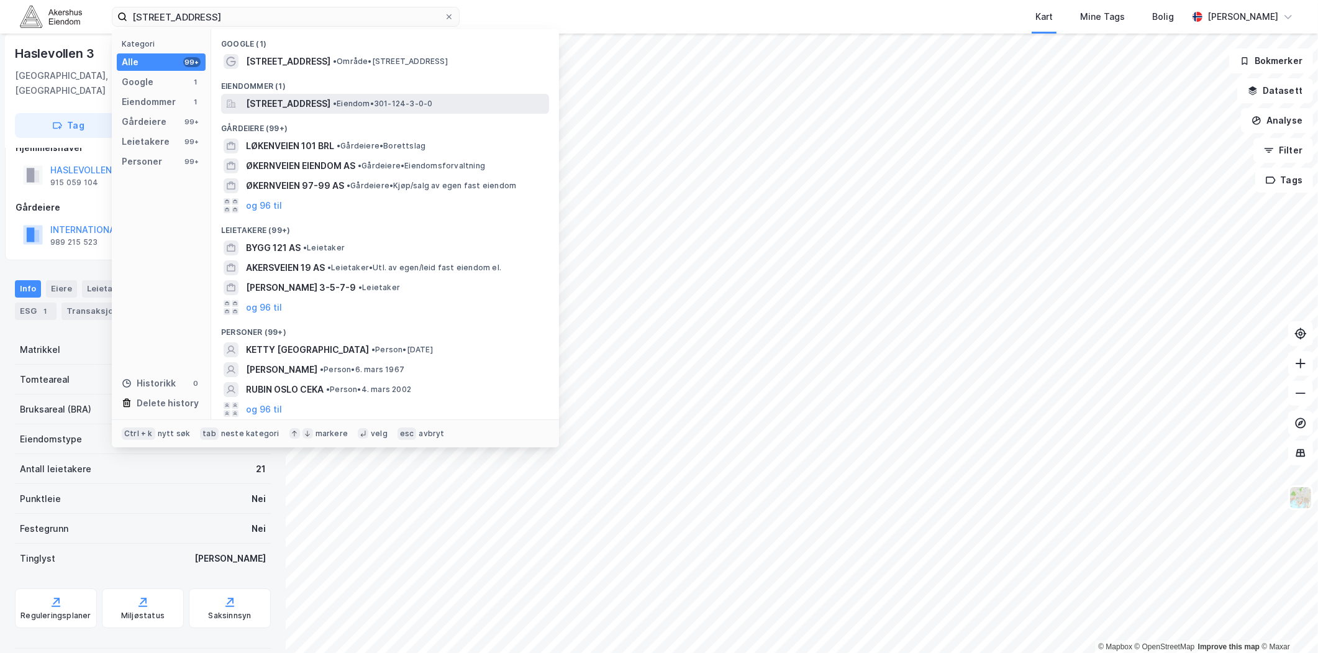
click at [330, 107] on span "[STREET_ADDRESS]" at bounding box center [288, 103] width 84 height 15
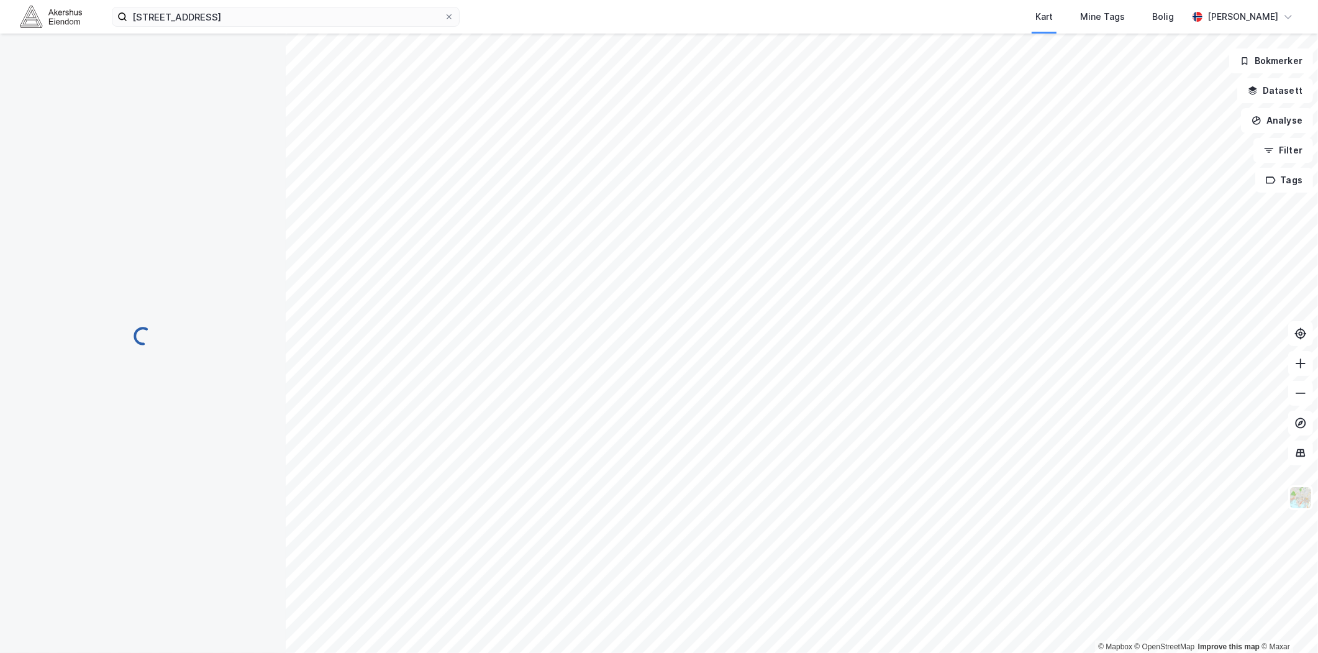
scroll to position [23, 0]
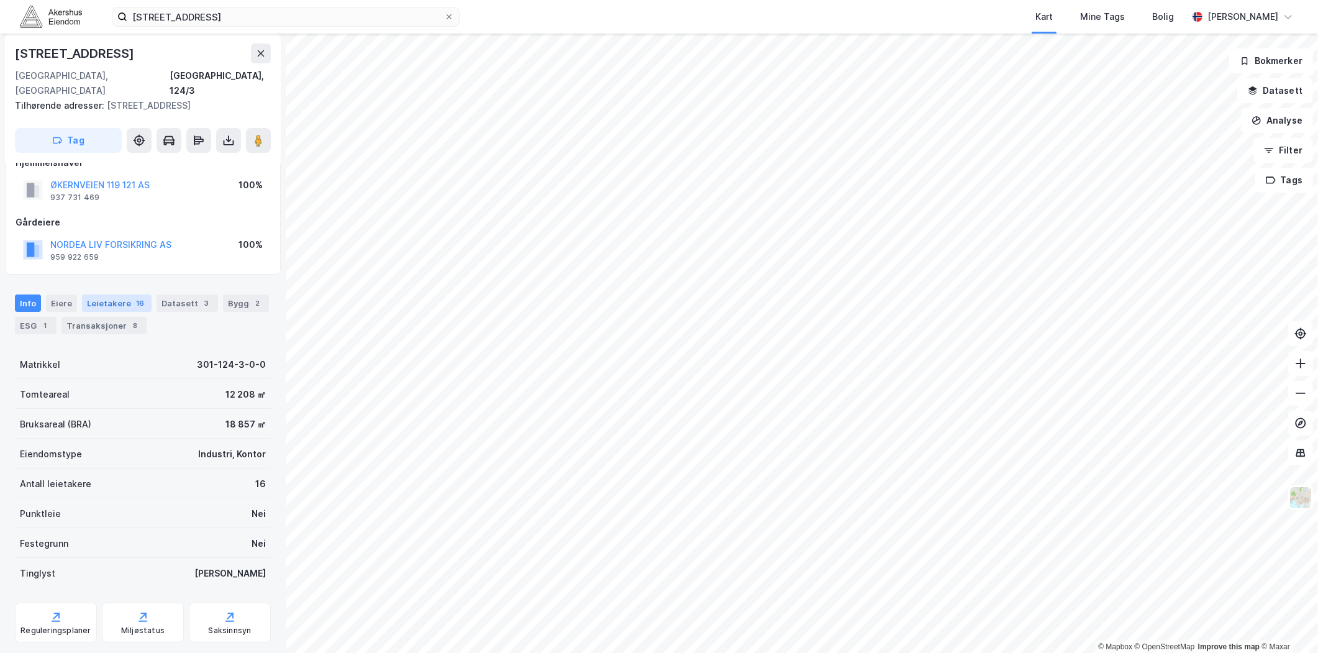
click at [107, 294] on div "Leietakere 16" at bounding box center [117, 302] width 70 height 17
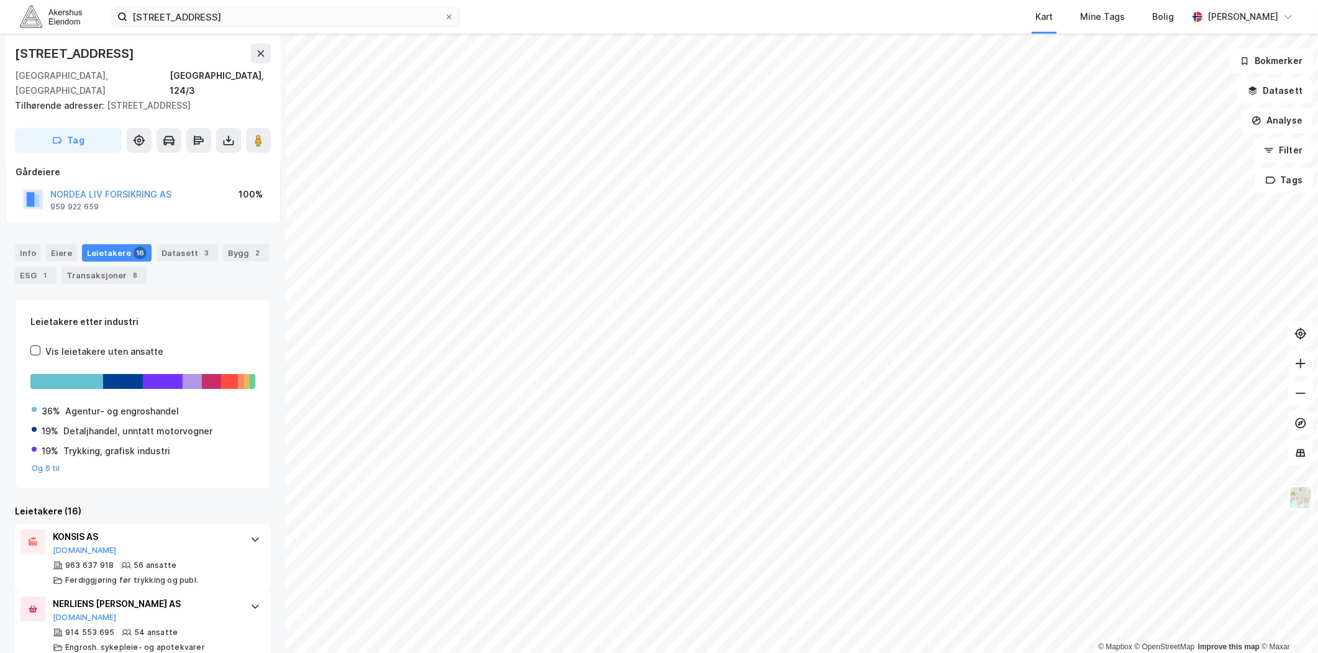
scroll to position [138, 0]
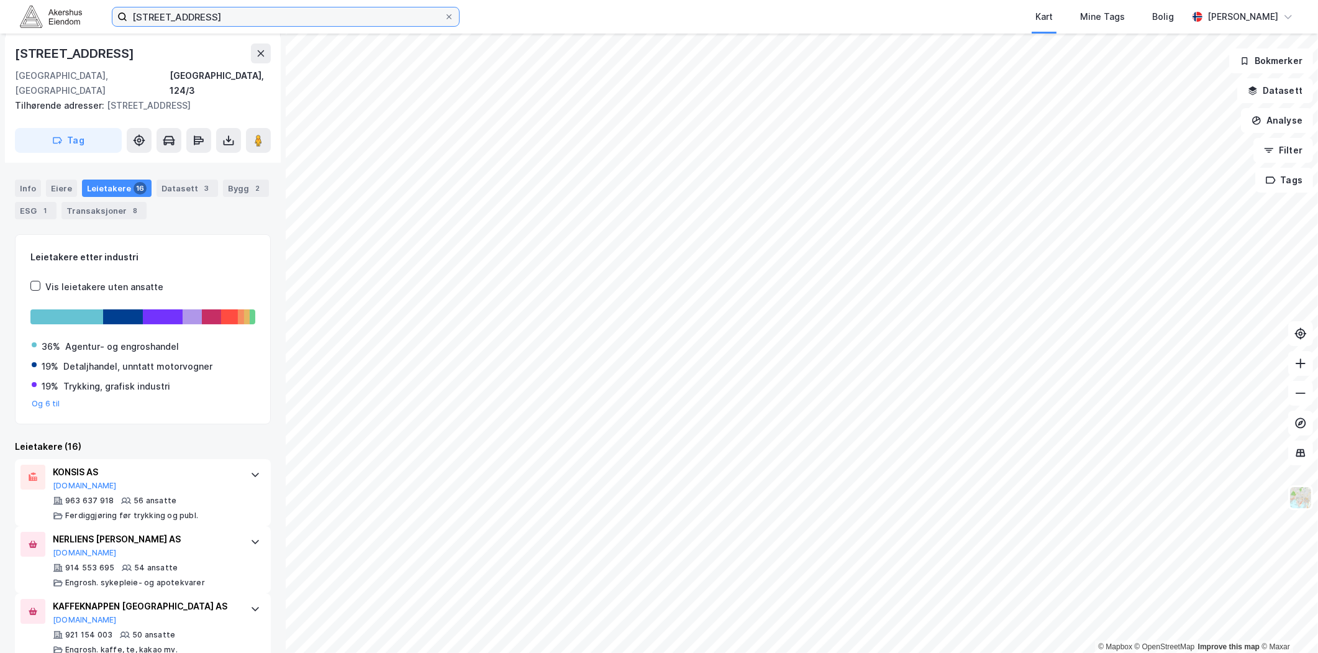
click at [377, 9] on input "[STREET_ADDRESS]" at bounding box center [285, 16] width 317 height 19
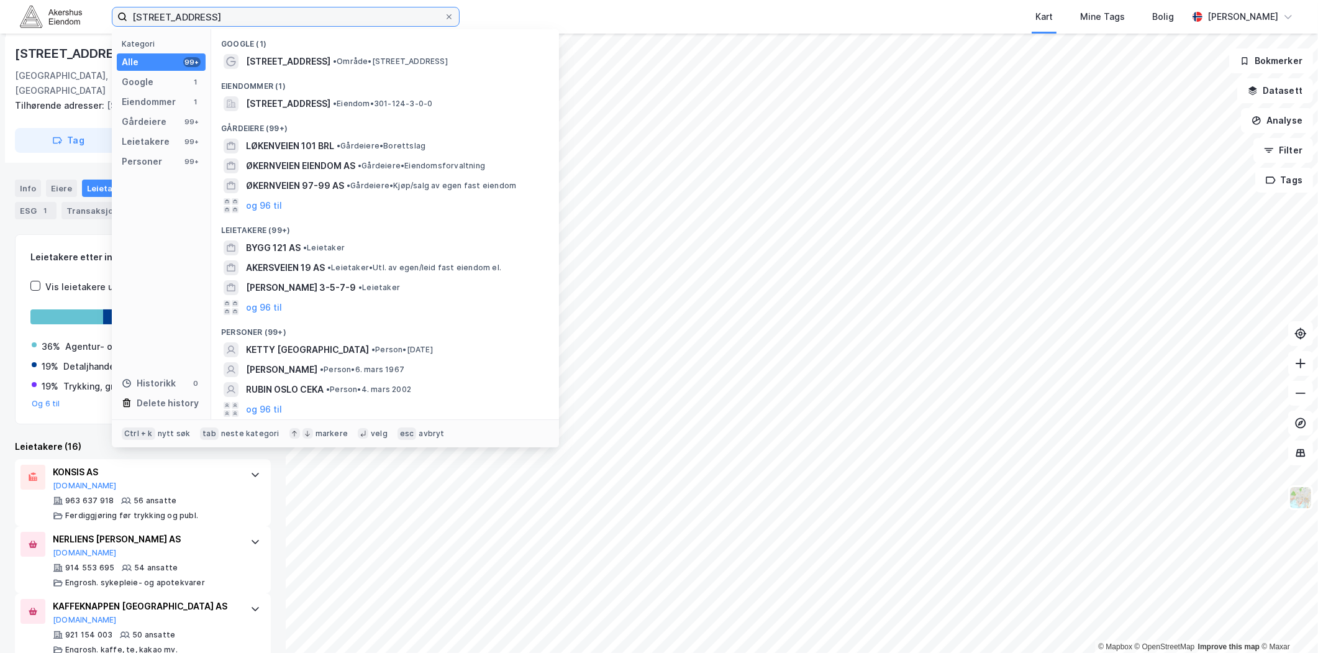
click at [368, 11] on input "[STREET_ADDRESS]" at bounding box center [285, 16] width 317 height 19
paste input "[STREET_ADDRESS]"
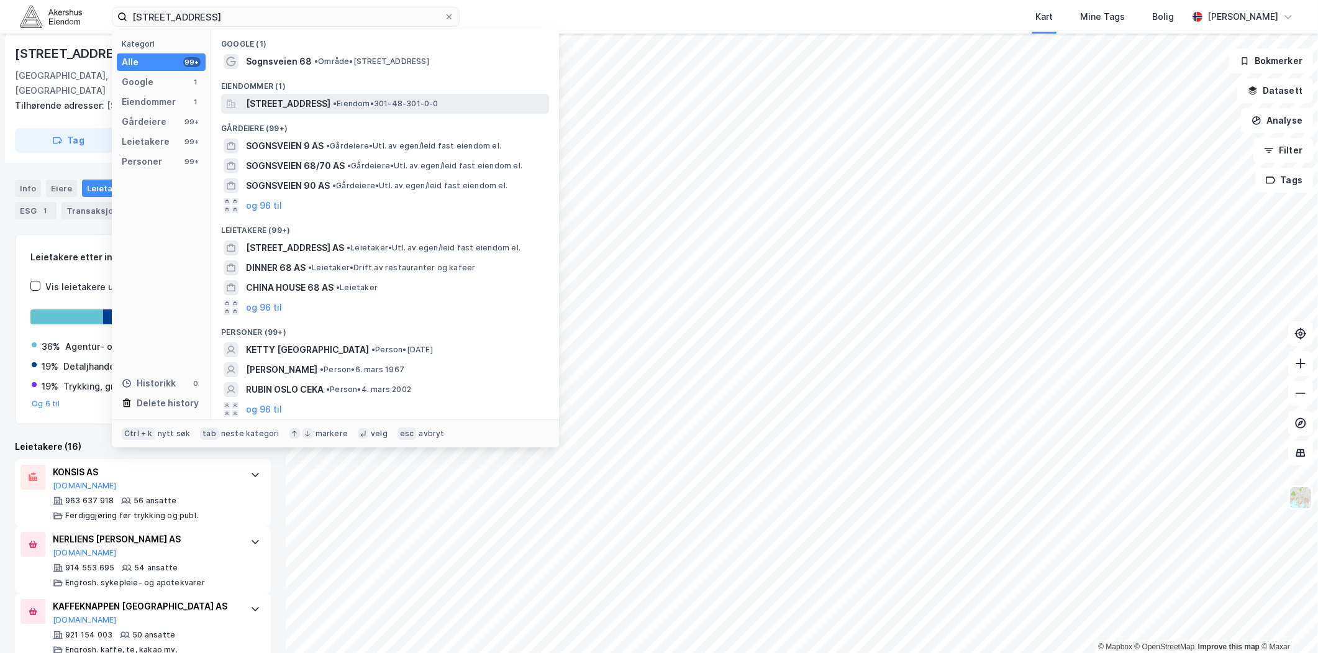
click at [330, 107] on span "[STREET_ADDRESS]" at bounding box center [288, 103] width 84 height 15
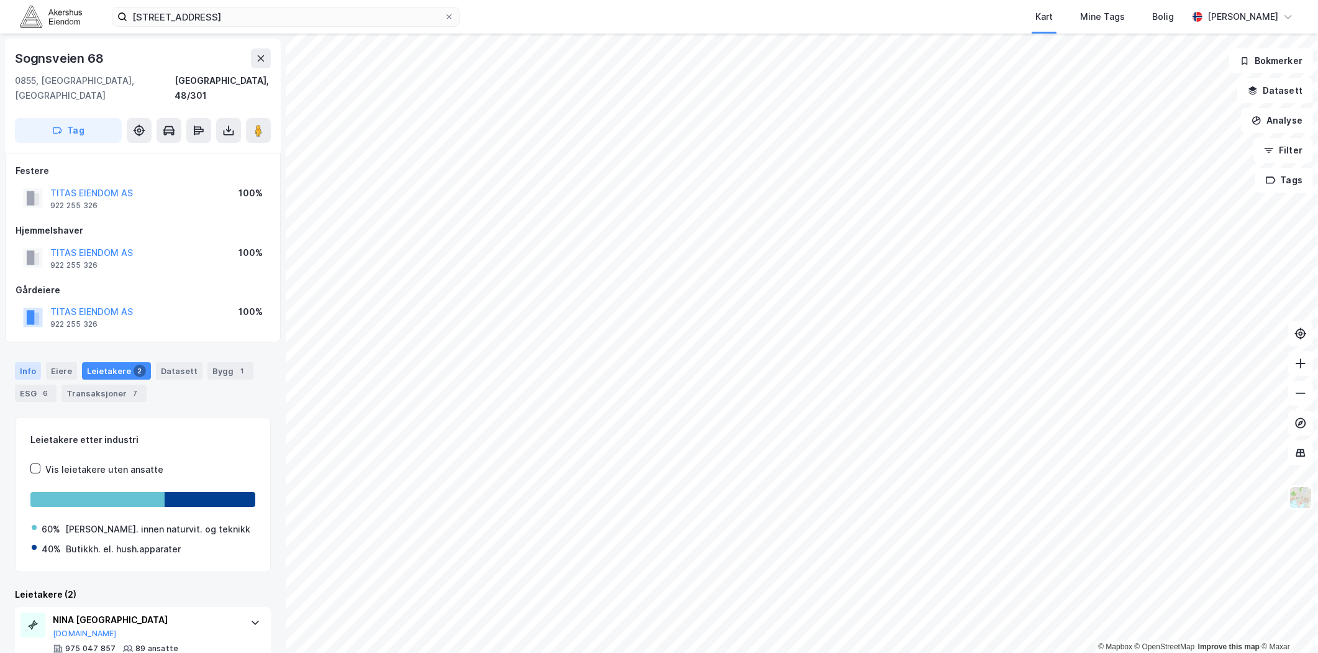
click at [35, 362] on div "Info" at bounding box center [28, 370] width 26 height 17
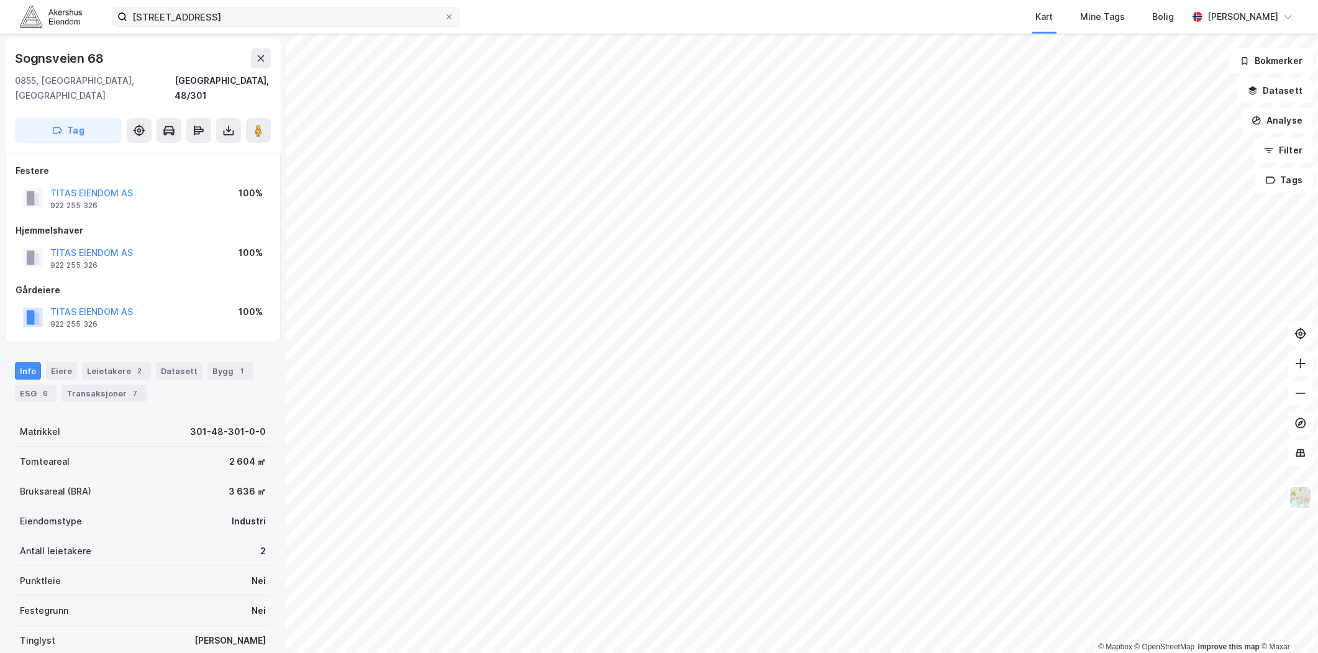
drag, startPoint x: 289, startPoint y: 6, endPoint x: 297, endPoint y: 16, distance: 12.4
click at [294, 11] on label "[STREET_ADDRESS]" at bounding box center [286, 17] width 348 height 20
click at [294, 11] on input "[STREET_ADDRESS]" at bounding box center [285, 16] width 317 height 19
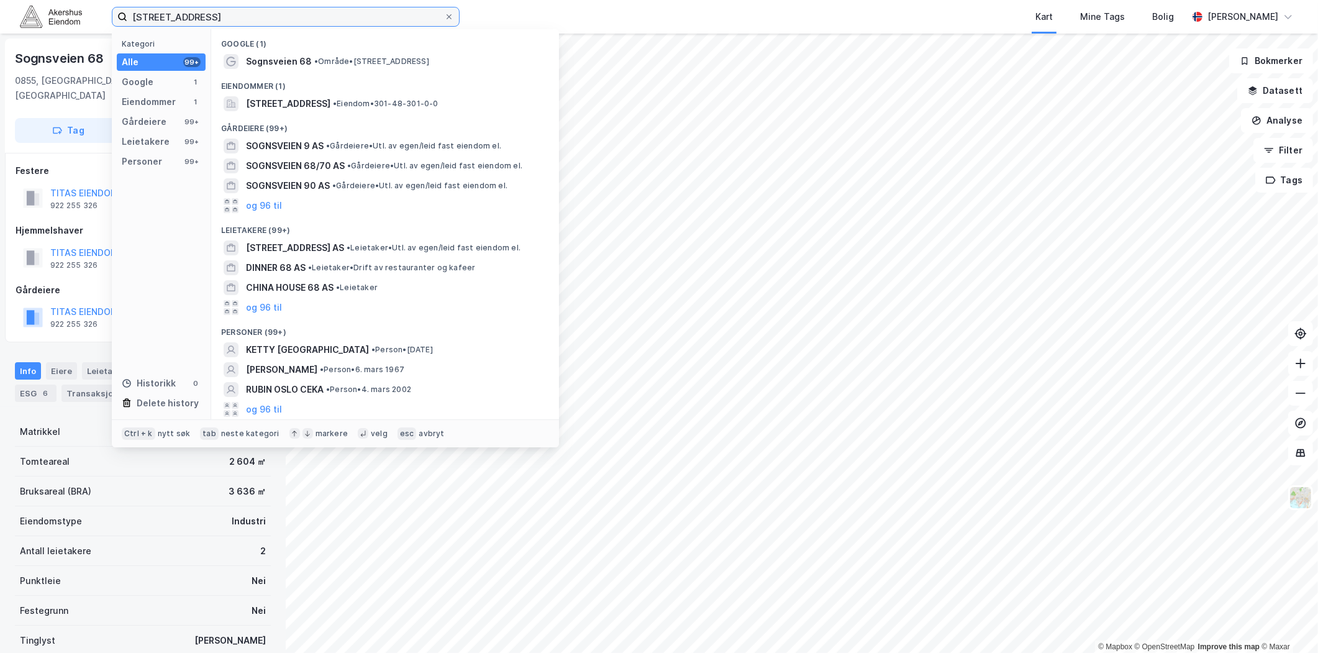
click at [298, 16] on input "[STREET_ADDRESS]" at bounding box center [285, 16] width 317 height 19
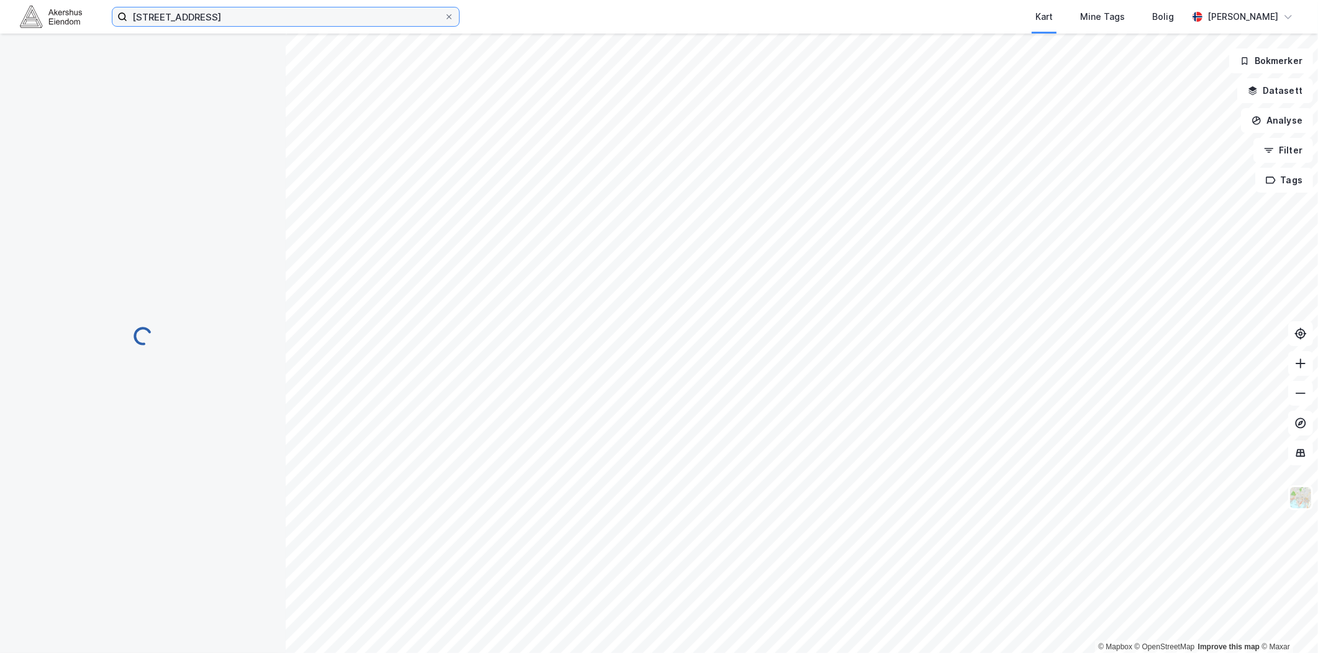
scroll to position [23, 0]
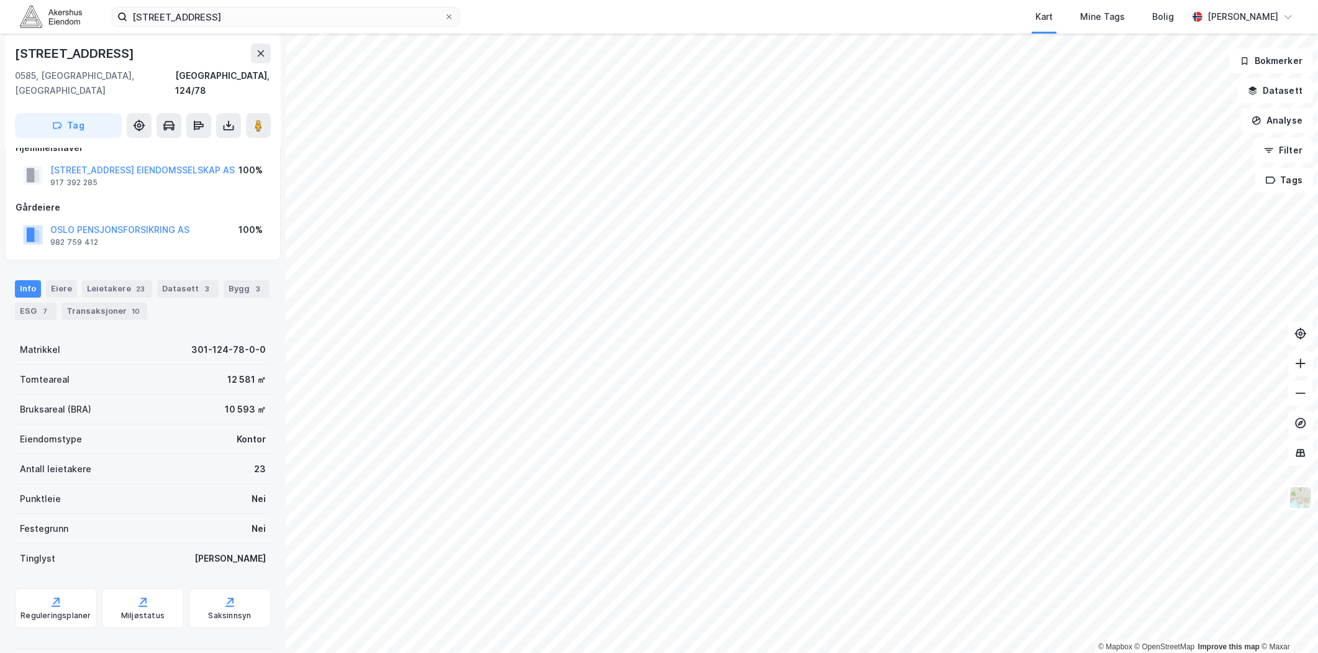
click at [91, 265] on div "Info [PERSON_NAME] 23 Datasett 3 Bygg 3 ESG 7 Transaksjoner 10" at bounding box center [143, 295] width 286 height 60
click at [110, 280] on div "Leietakere 23" at bounding box center [117, 288] width 70 height 17
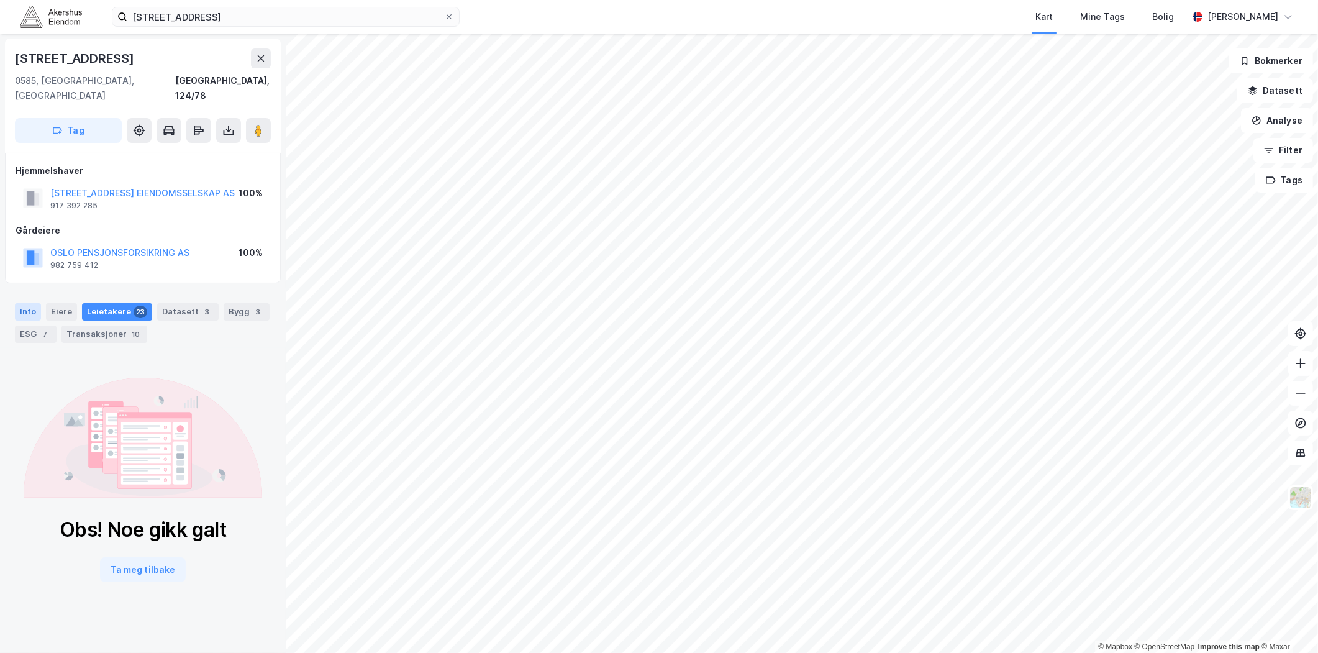
click at [24, 303] on div "Info" at bounding box center [28, 311] width 26 height 17
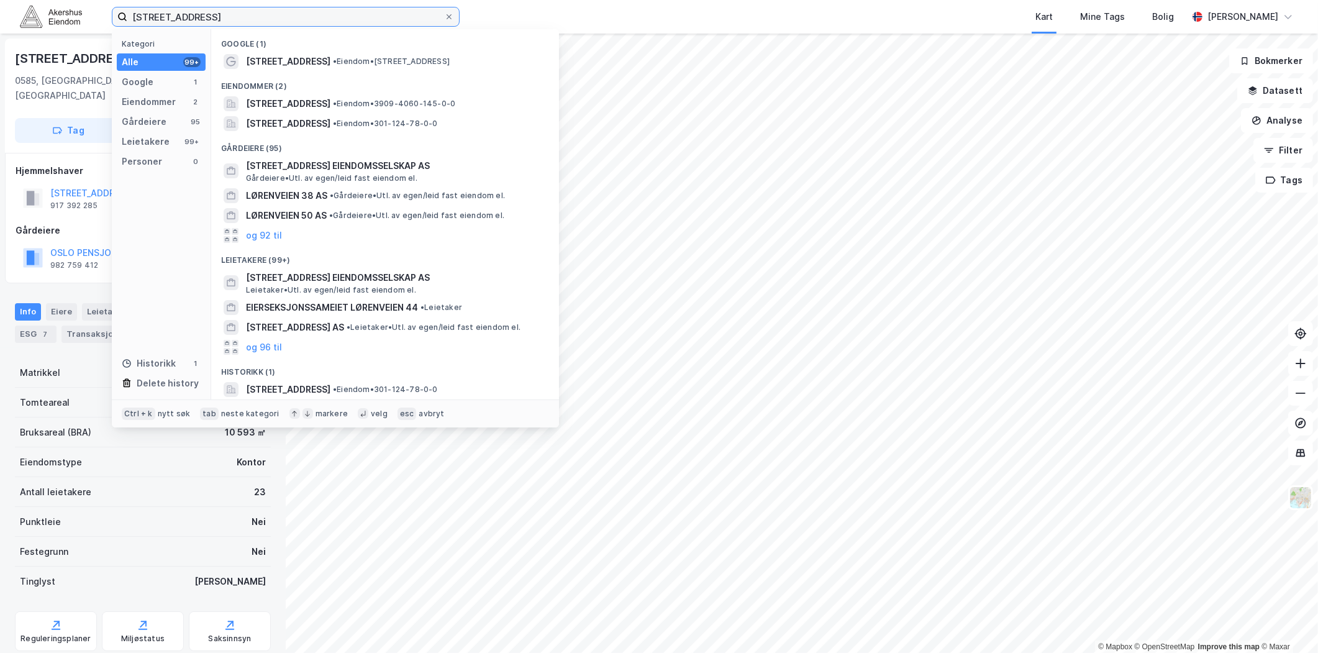
click at [234, 22] on input "[STREET_ADDRESS]" at bounding box center [285, 16] width 317 height 19
click at [233, 22] on input "[STREET_ADDRESS]" at bounding box center [285, 16] width 317 height 19
click at [232, 22] on input "[STREET_ADDRESS]" at bounding box center [285, 16] width 317 height 19
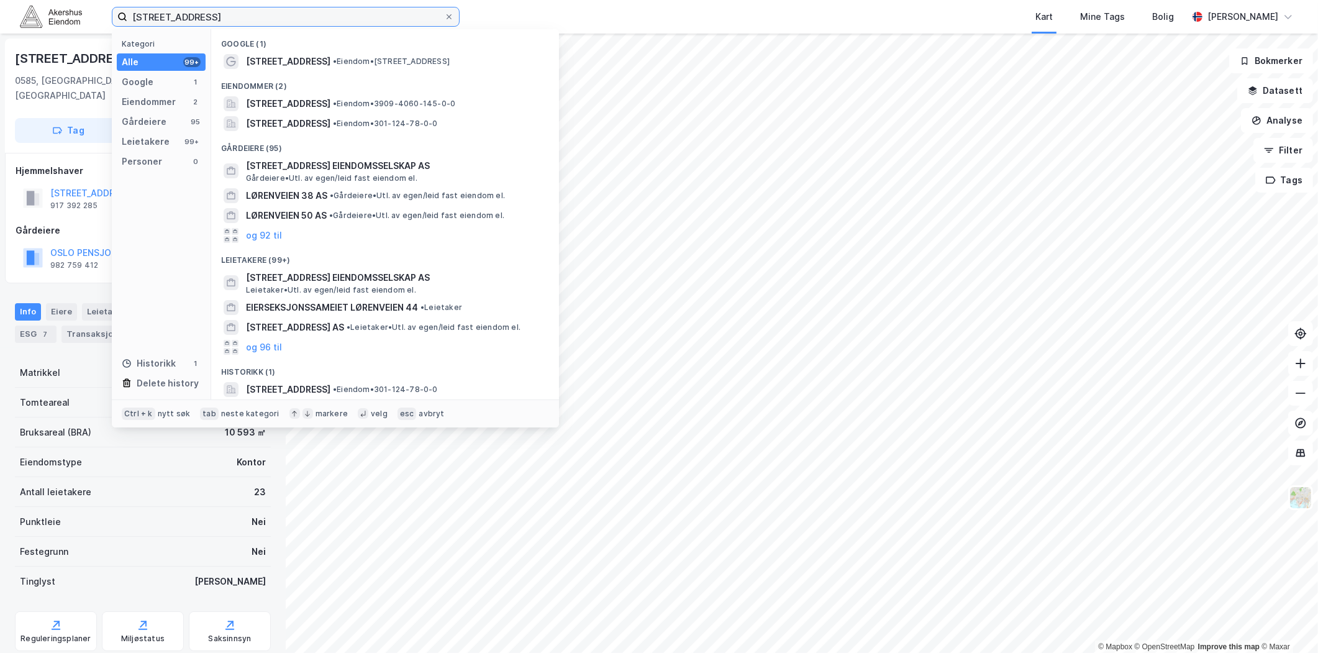
click at [232, 22] on input "[STREET_ADDRESS]" at bounding box center [285, 16] width 317 height 19
paste input "[STREET_ADDRESS]"
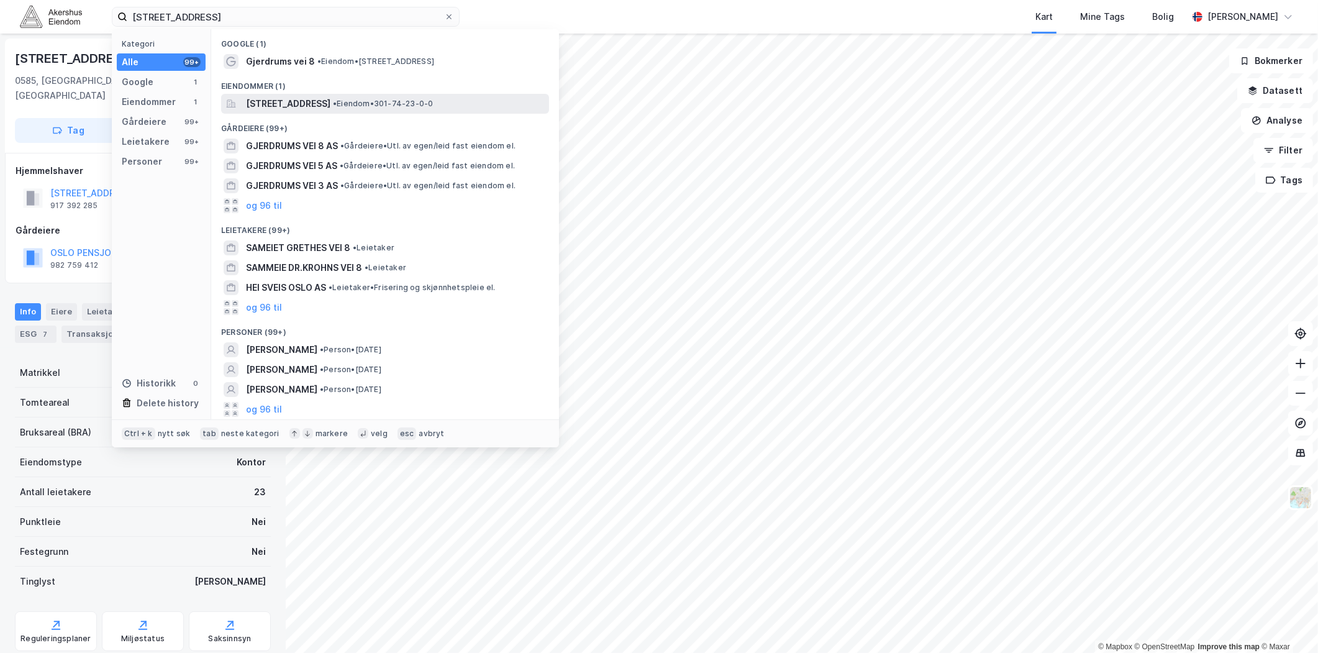
click at [330, 104] on span "[STREET_ADDRESS]" at bounding box center [288, 103] width 84 height 15
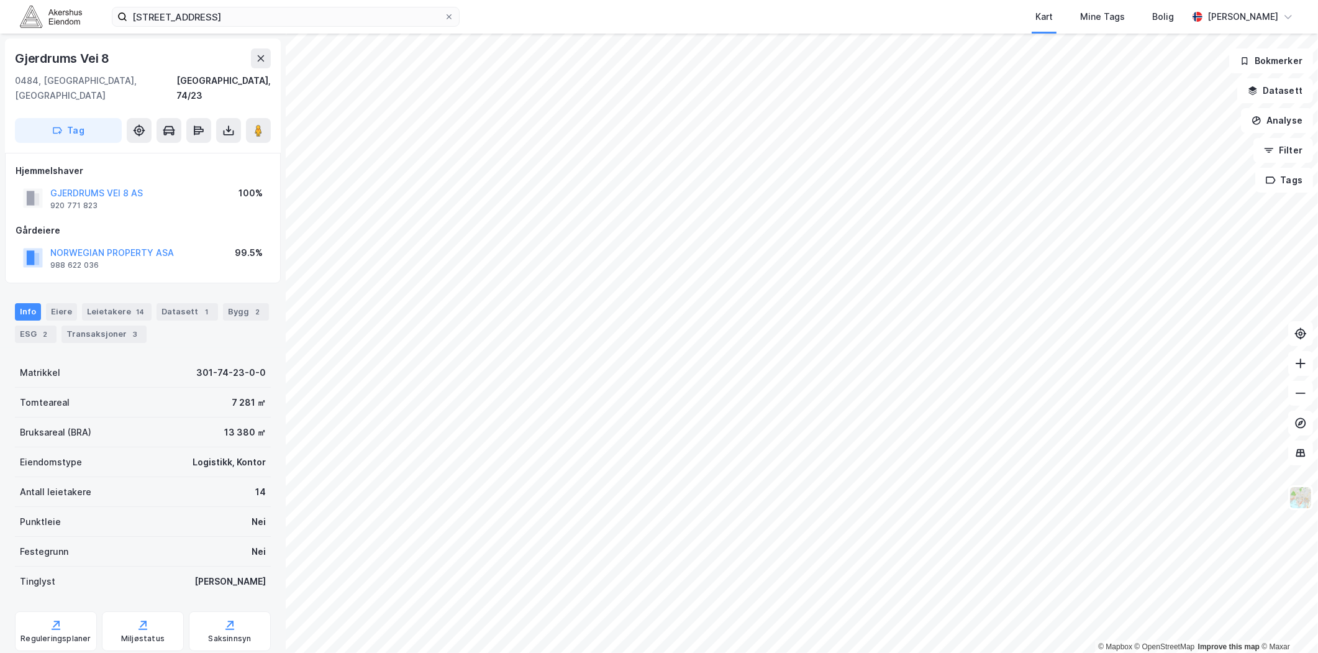
scroll to position [23, 0]
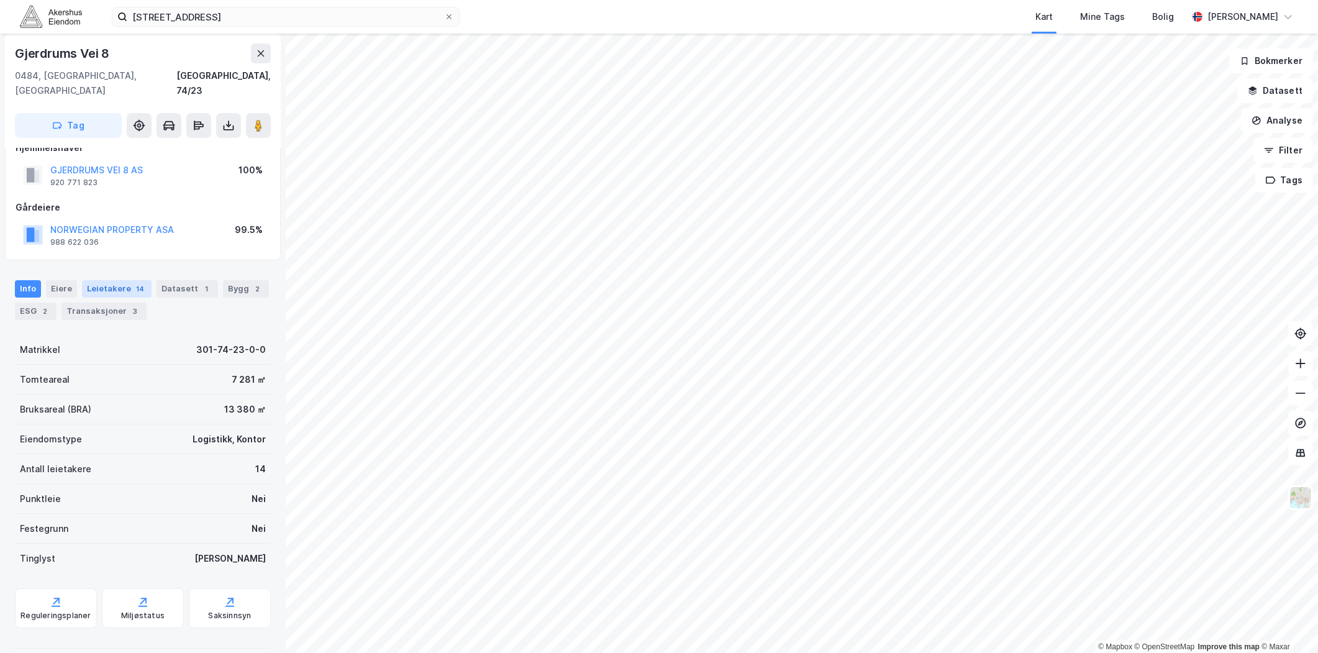
click at [101, 280] on div "Leietakere 14" at bounding box center [117, 288] width 70 height 17
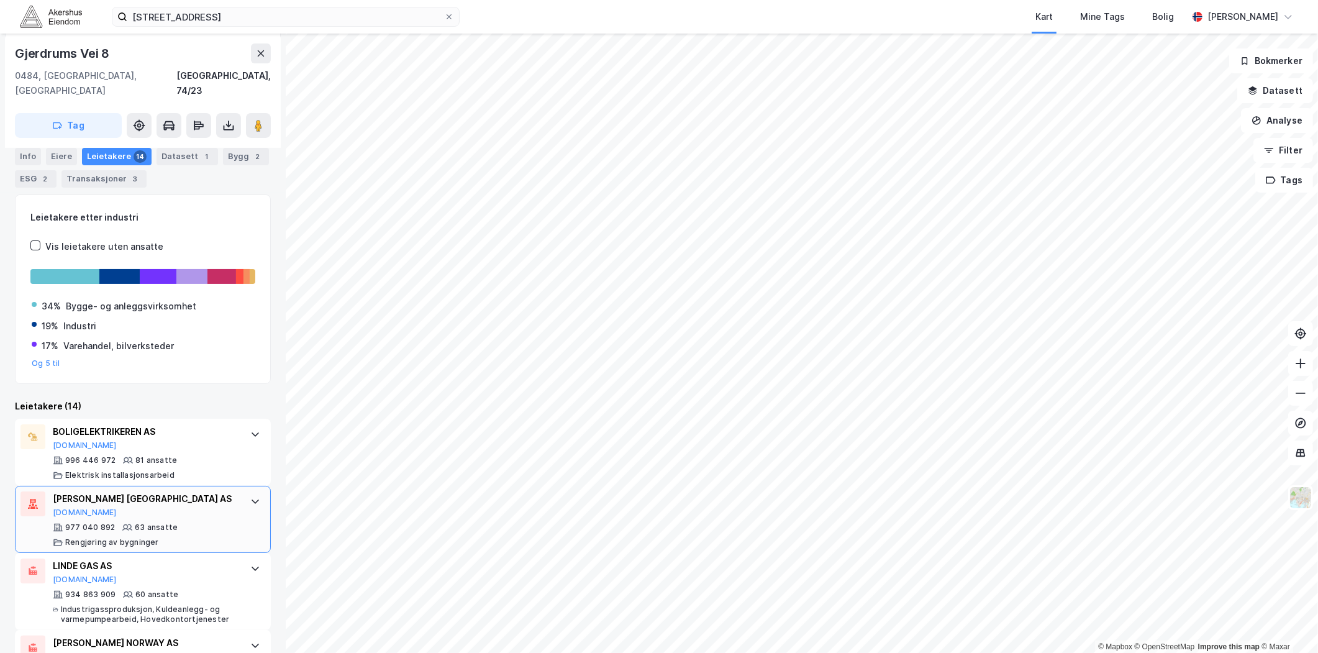
scroll to position [207, 0]
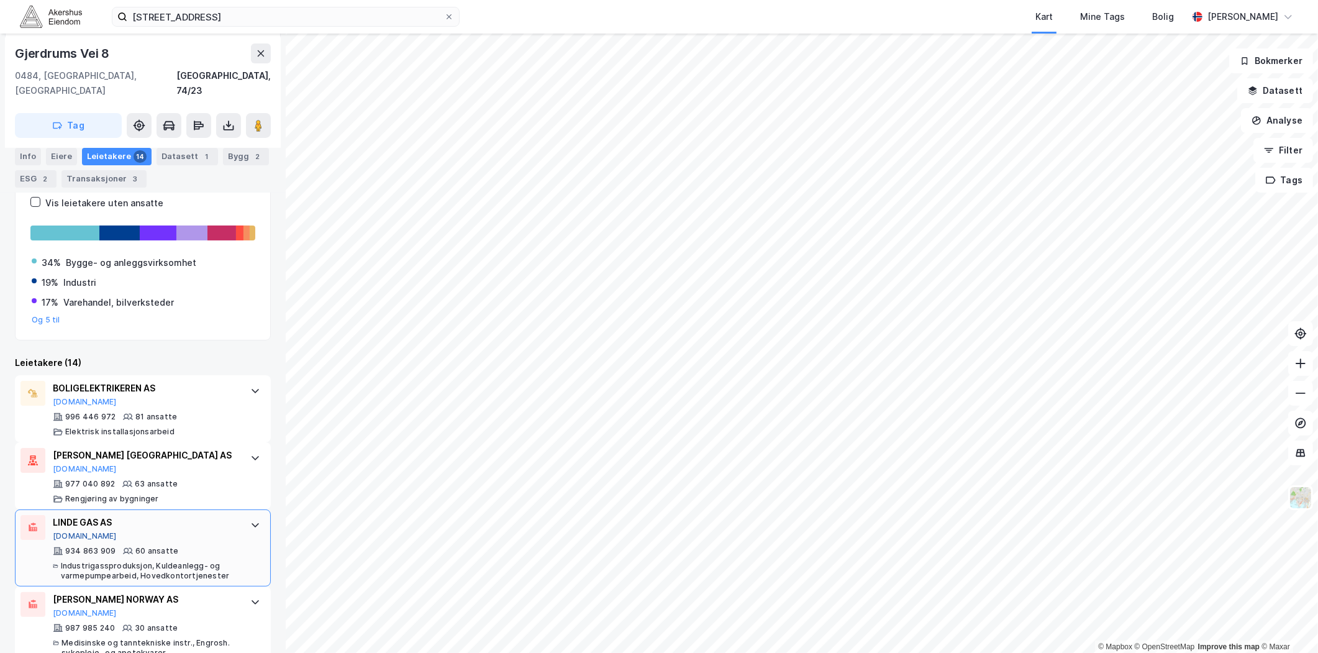
click at [77, 531] on button "[DOMAIN_NAME]" at bounding box center [85, 536] width 64 height 10
drag, startPoint x: 30, startPoint y: 157, endPoint x: 33, endPoint y: 146, distance: 11.0
click at [29, 157] on div "Info" at bounding box center [28, 156] width 26 height 17
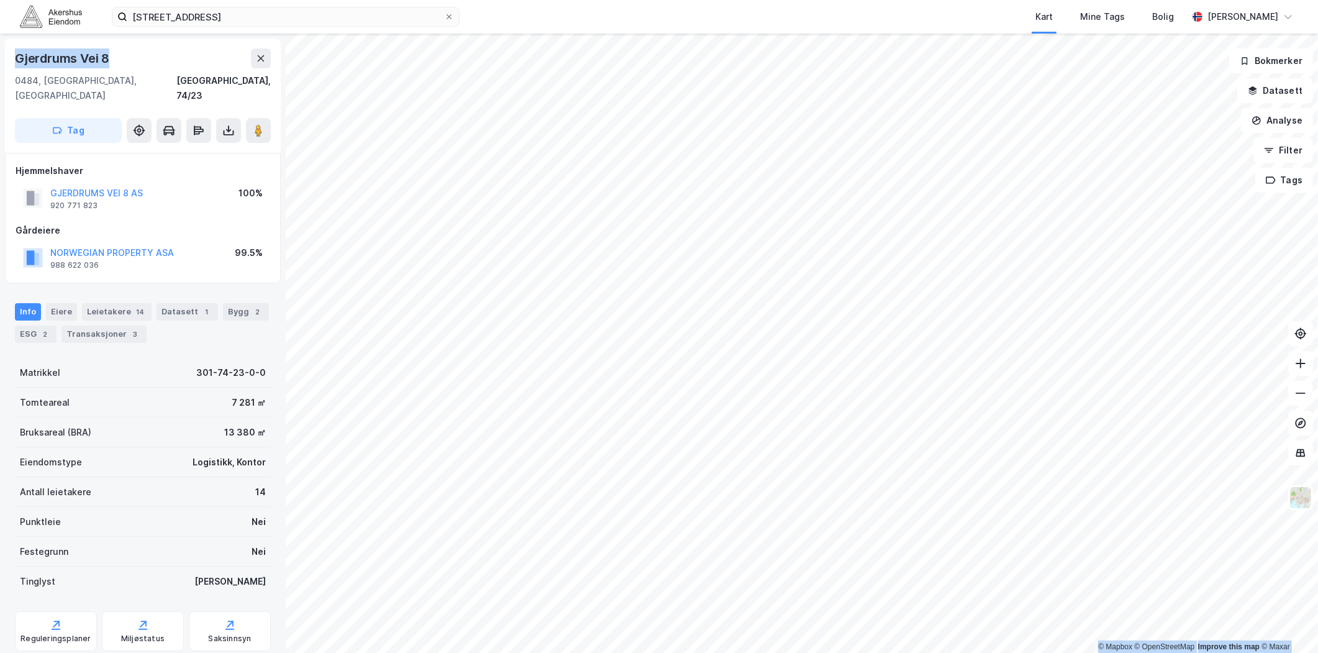
drag, startPoint x: 112, startPoint y: 52, endPoint x: -4, endPoint y: 64, distance: 116.8
click at [0, 64] on html "[STREET_ADDRESS] Kart Mine Tags Bolig [PERSON_NAME] © Mapbox © OpenStreetMap Im…" at bounding box center [659, 326] width 1318 height 653
copy div "© Mapbox © OpenStreetMap Improve this map © Maxar [STREET_ADDRESS]"
click at [352, 7] on label "[STREET_ADDRESS]" at bounding box center [286, 17] width 348 height 20
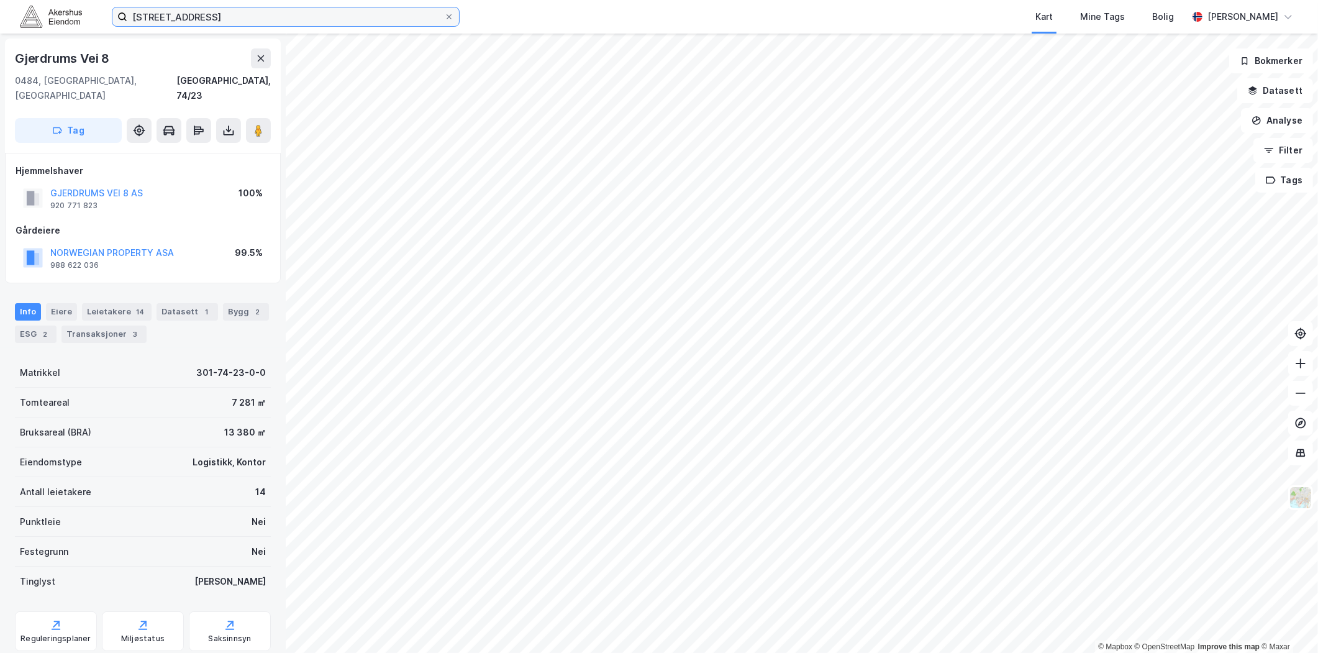
click at [352, 7] on input "[STREET_ADDRESS]" at bounding box center [285, 16] width 317 height 19
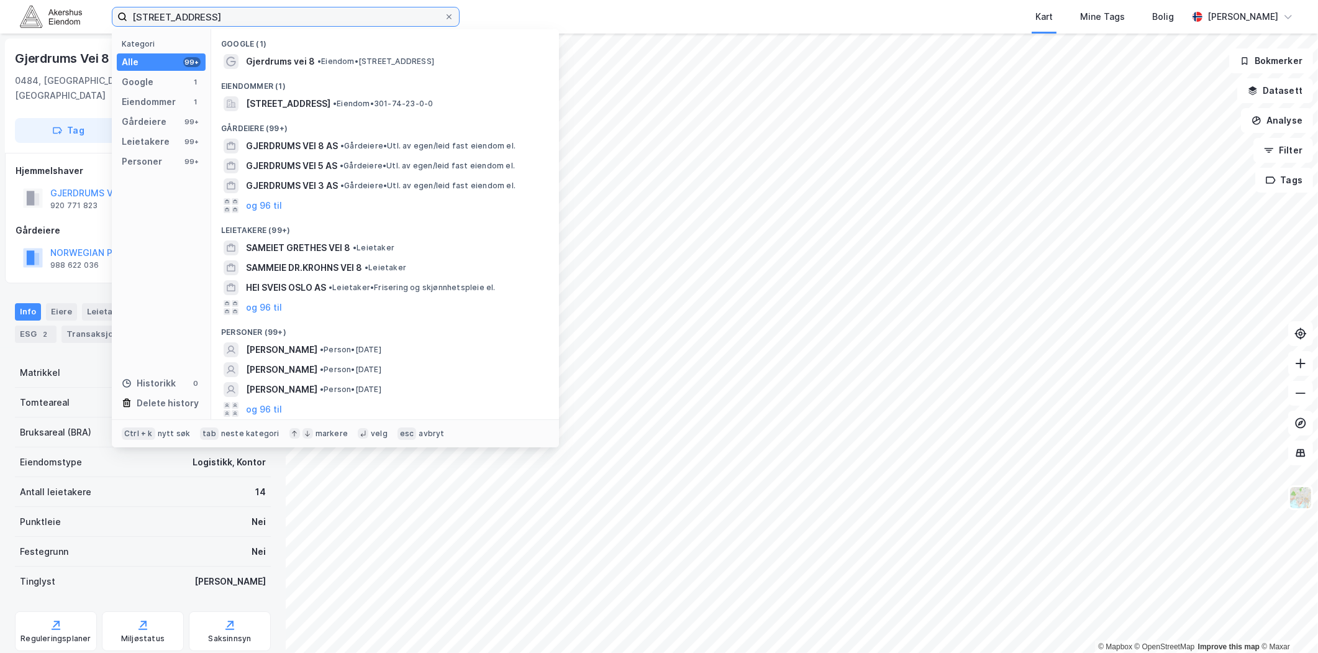
click at [352, 8] on input "[STREET_ADDRESS]" at bounding box center [285, 16] width 317 height 19
paste input "Erichsen & Horgen AS"
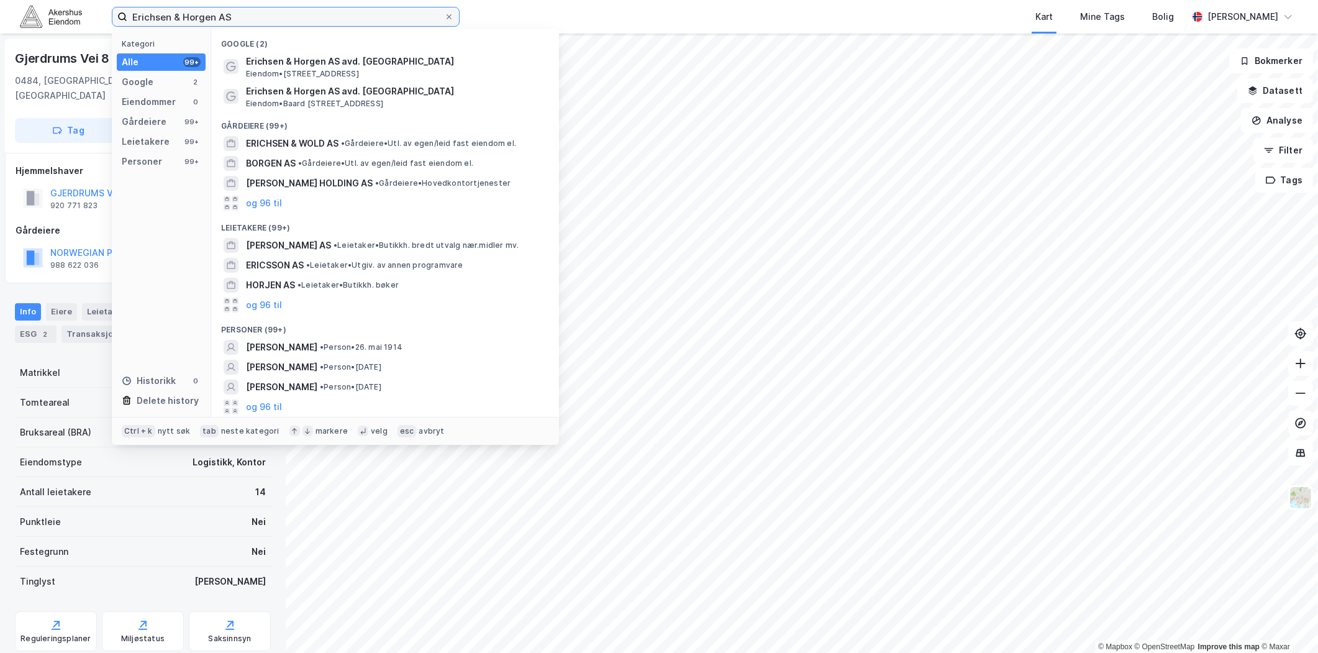
drag, startPoint x: 340, startPoint y: 14, endPoint x: 58, endPoint y: 16, distance: 282.0
click at [58, 16] on div "Erichsen & Horgen AS Kategori Alle 99+ Google 2 Eiendommer 0 Gårdeiere 99+ Leie…" at bounding box center [659, 17] width 1318 height 34
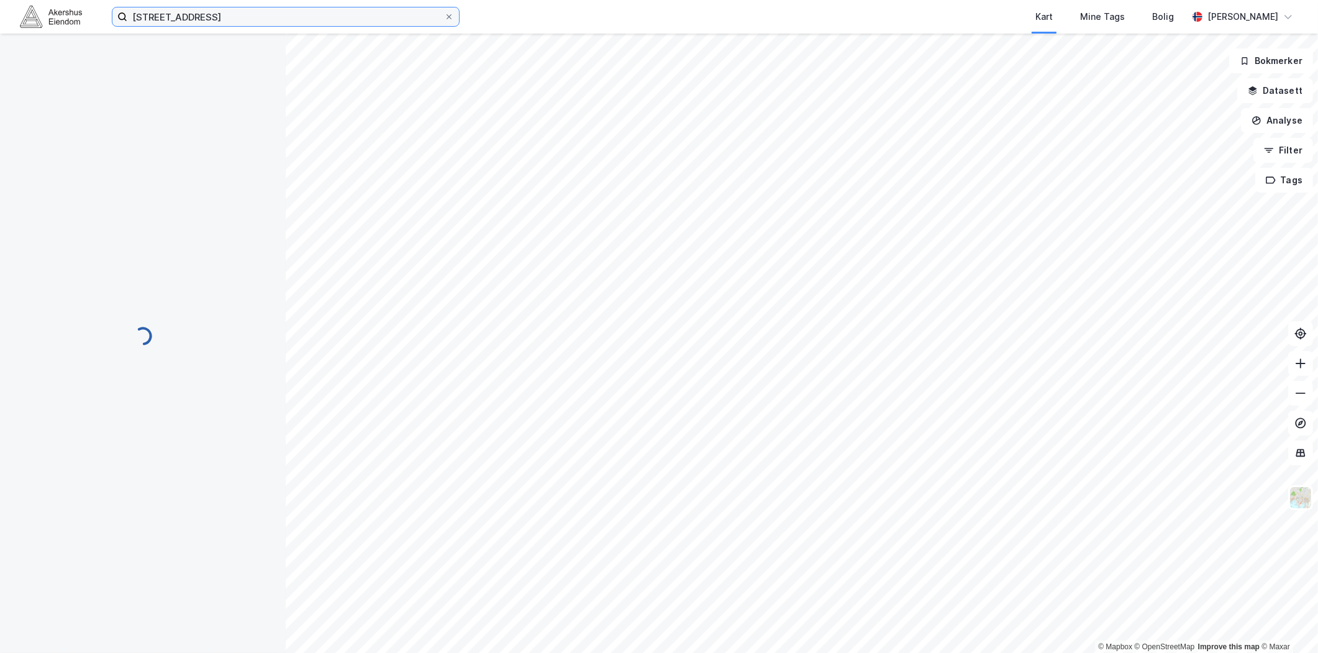
scroll to position [1, 0]
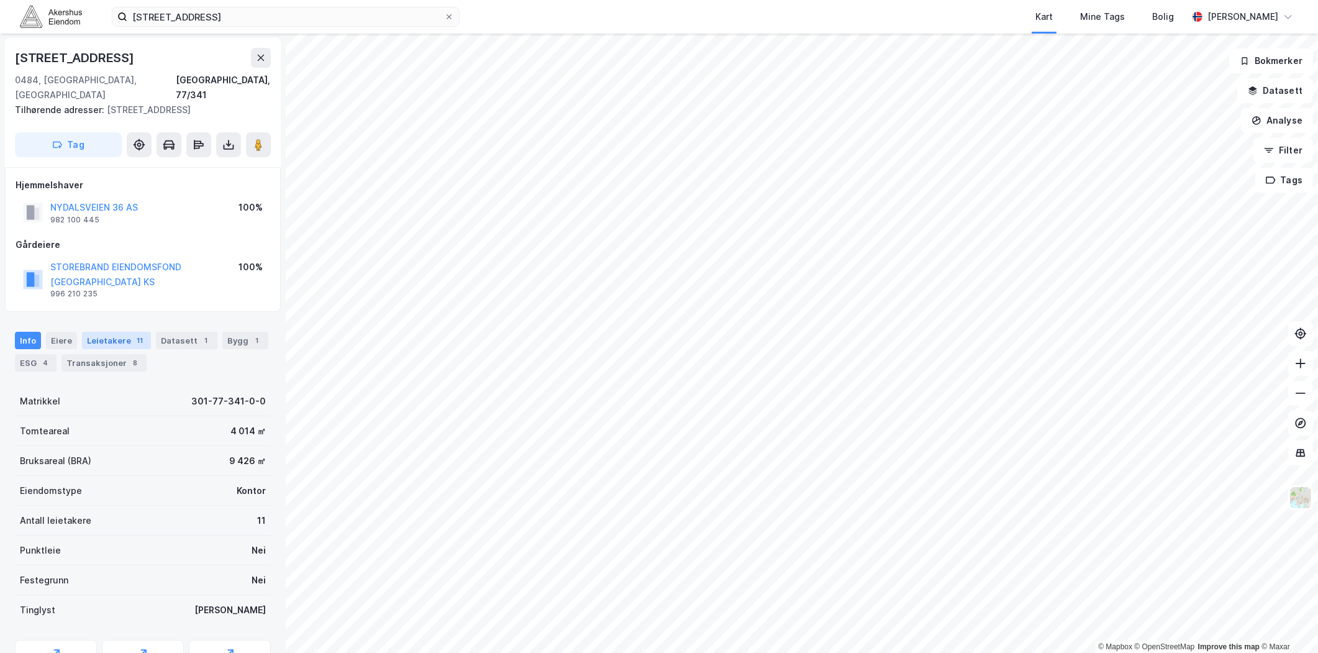
click at [134, 334] on div "11" at bounding box center [140, 340] width 12 height 12
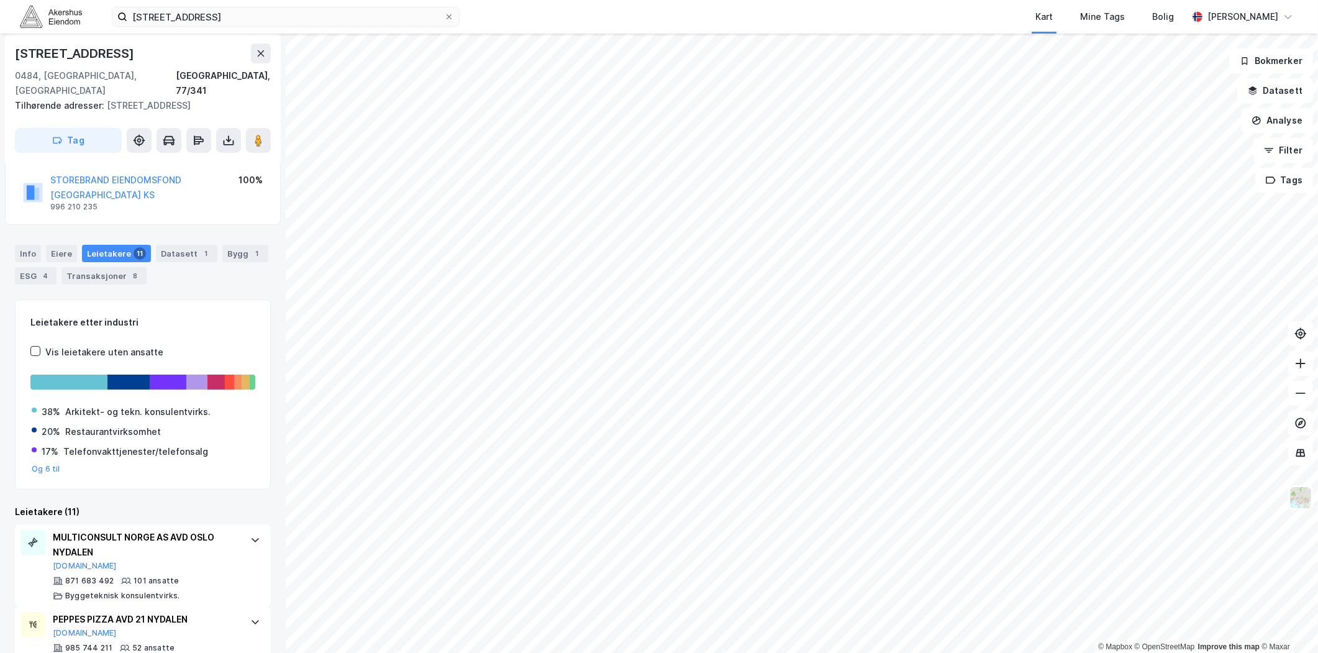
scroll to position [138, 0]
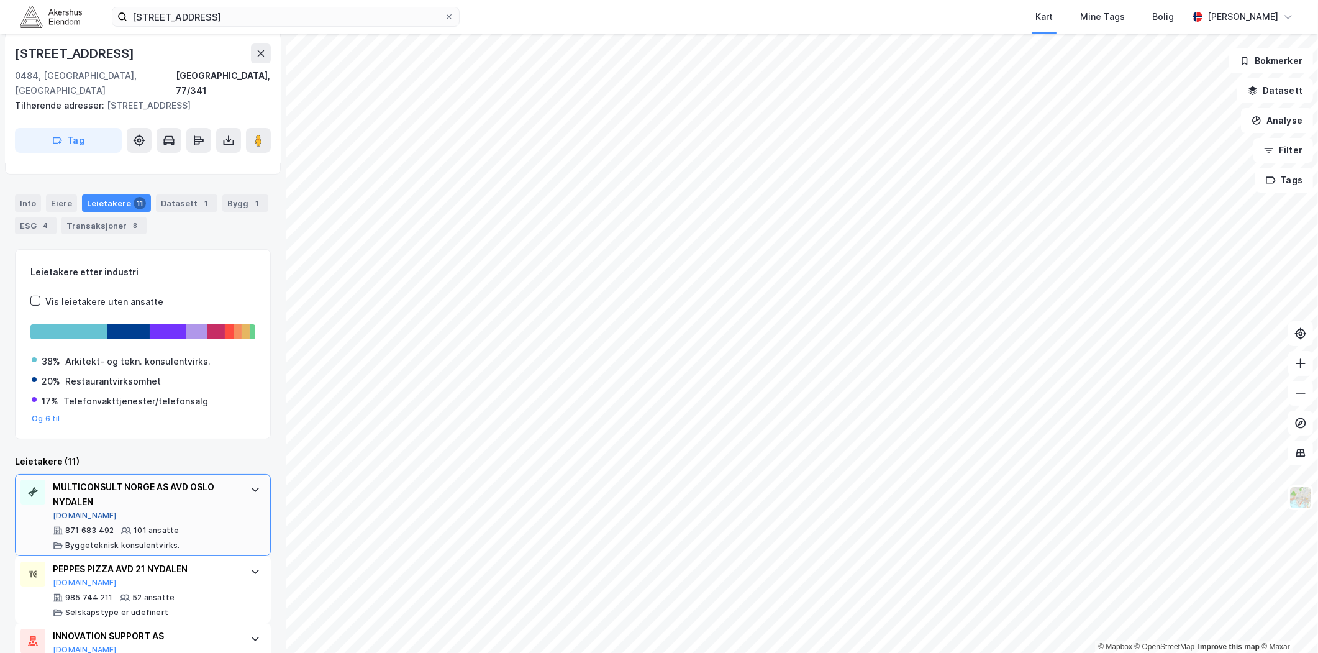
click at [67, 511] on button "[DOMAIN_NAME]" at bounding box center [85, 516] width 64 height 10
click at [330, 9] on input "[STREET_ADDRESS]" at bounding box center [285, 16] width 317 height 19
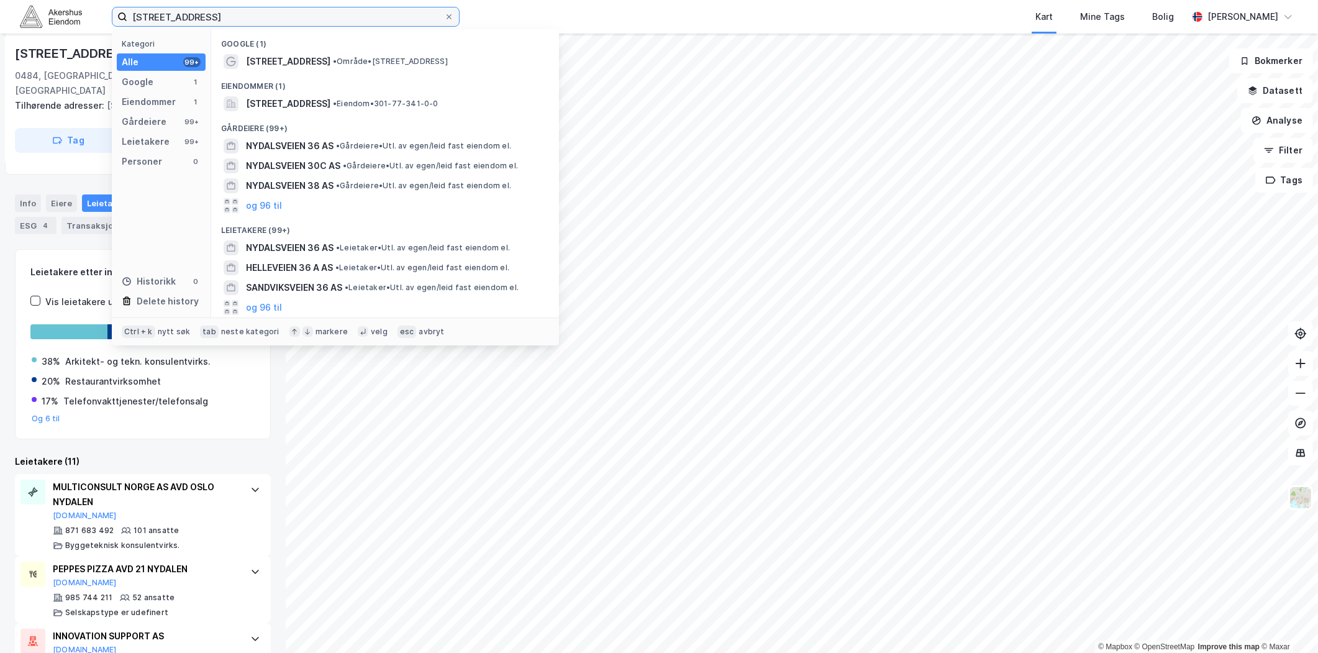
click at [330, 11] on input "[STREET_ADDRESS]" at bounding box center [285, 16] width 317 height 19
click at [330, 12] on input "[STREET_ADDRESS]" at bounding box center [285, 16] width 317 height 19
paste input "[STREET_ADDRESS]"
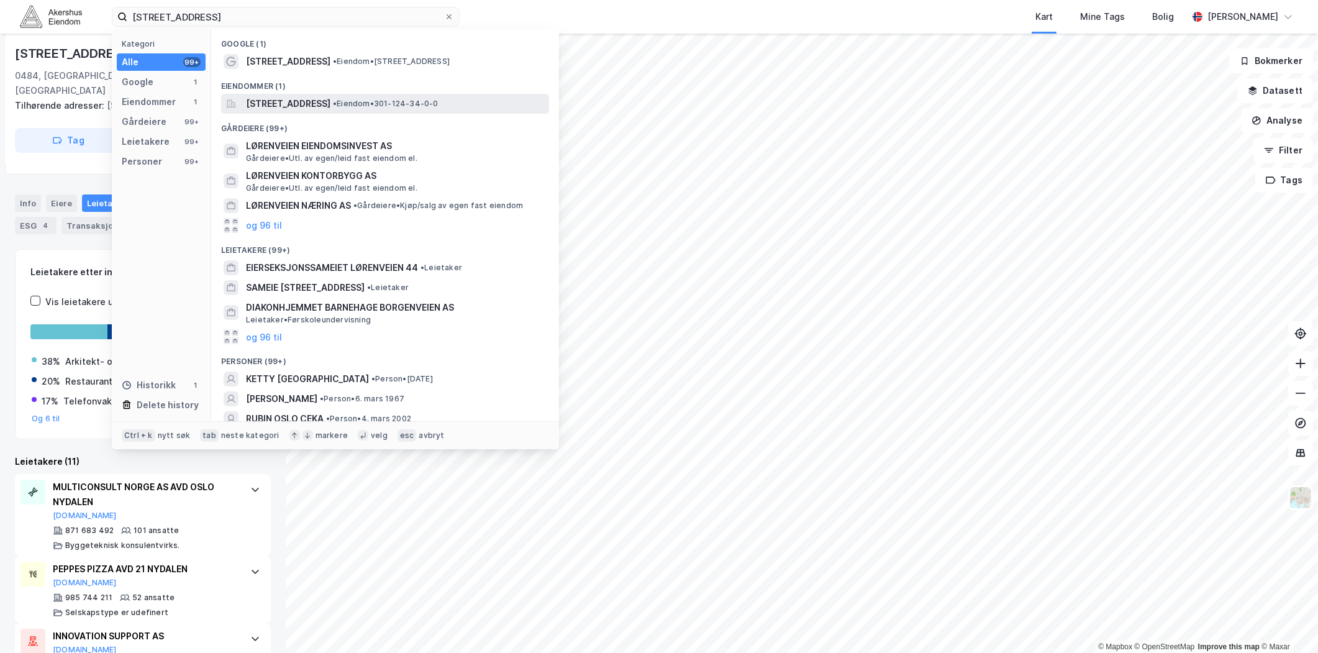
click at [327, 94] on div "[STREET_ADDRESS] • Eiendom • 301-124-34-0-0" at bounding box center [385, 104] width 328 height 20
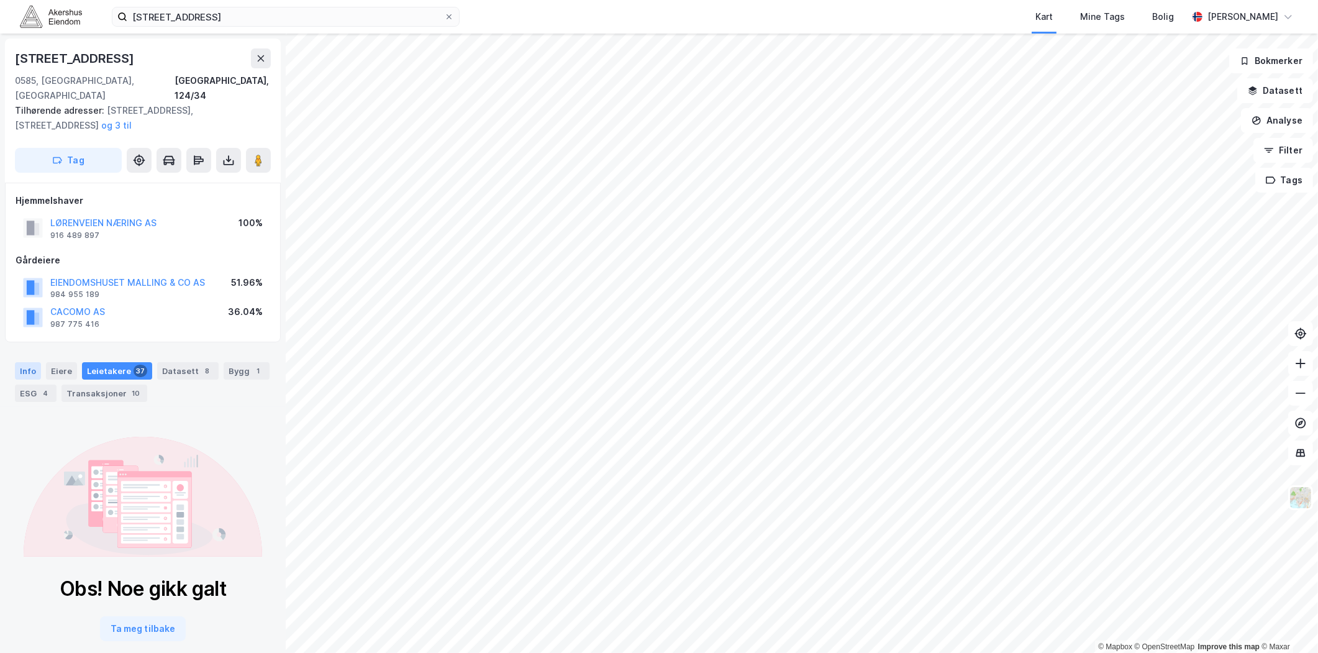
click at [34, 362] on div "Info" at bounding box center [28, 370] width 26 height 17
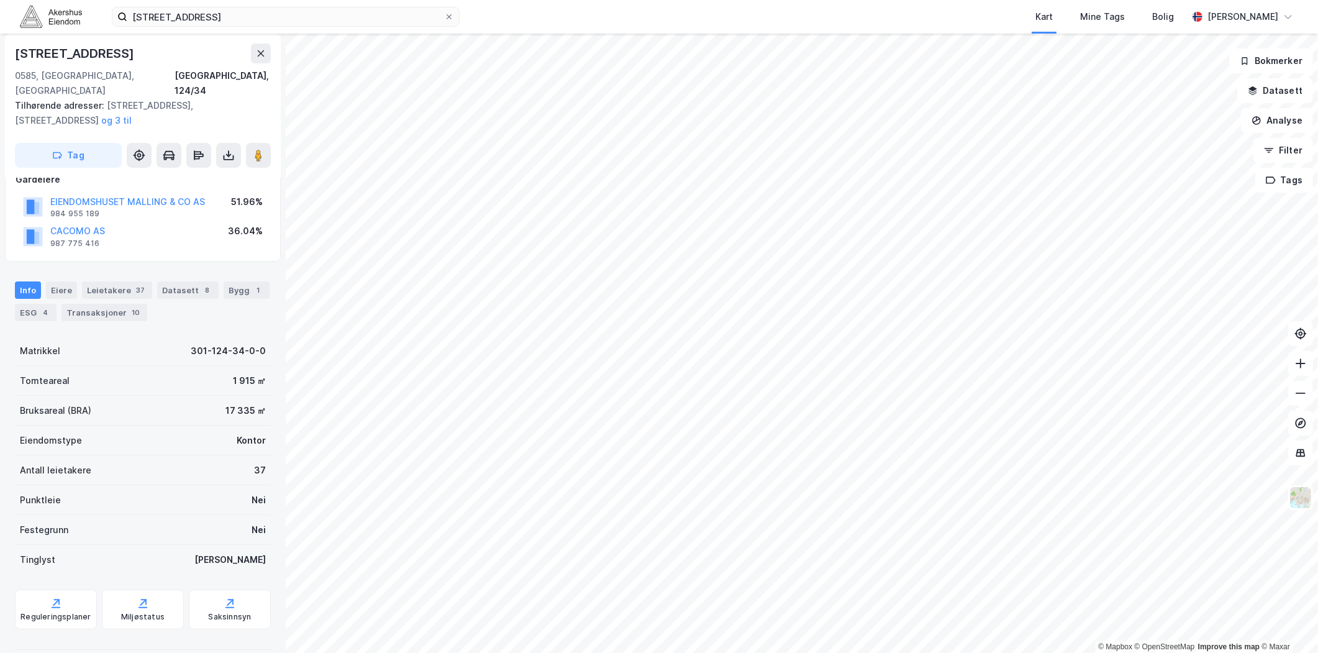
scroll to position [83, 0]
click at [101, 280] on div "Leietakere 37" at bounding box center [117, 288] width 70 height 17
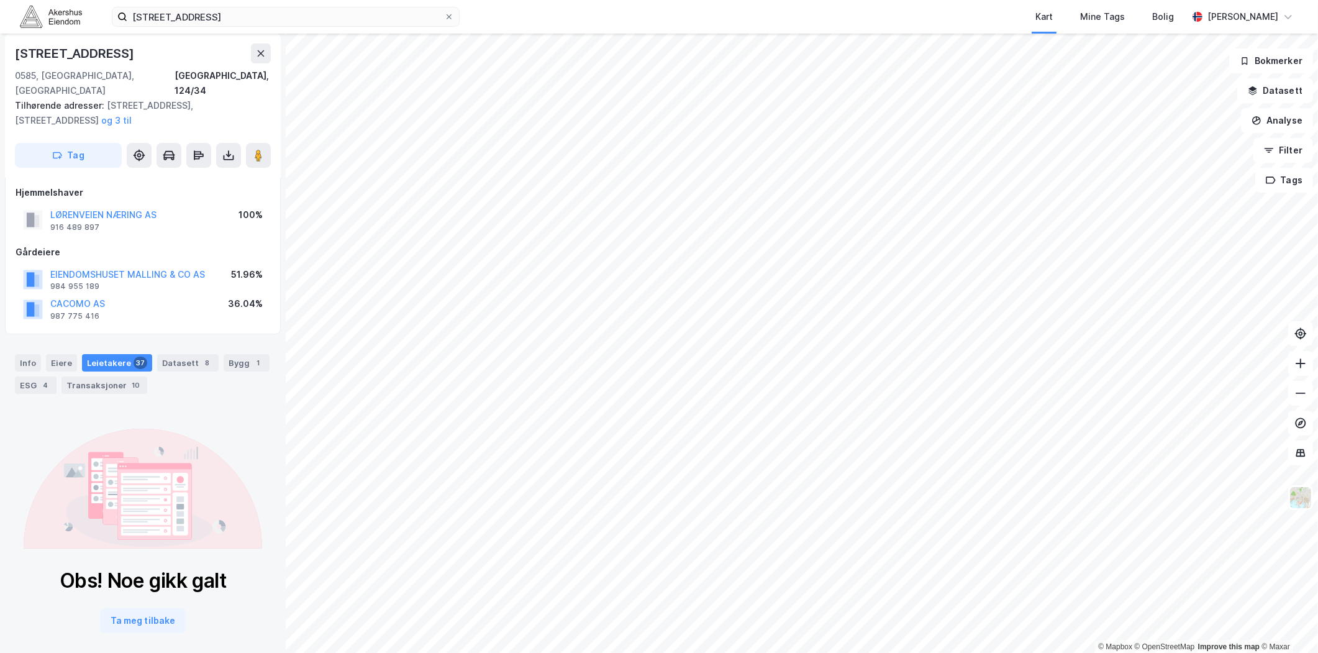
click at [4, 339] on div "Info [PERSON_NAME] 37 Datasett 8 Bygg 1 ESG 4 Transaksjoner 10" at bounding box center [143, 369] width 286 height 60
click at [14, 343] on div "Info [PERSON_NAME] 37 Datasett 8 Bygg 1 ESG 4 Transaksjoner 10" at bounding box center [143, 369] width 286 height 60
click at [31, 354] on div "Info" at bounding box center [28, 362] width 26 height 17
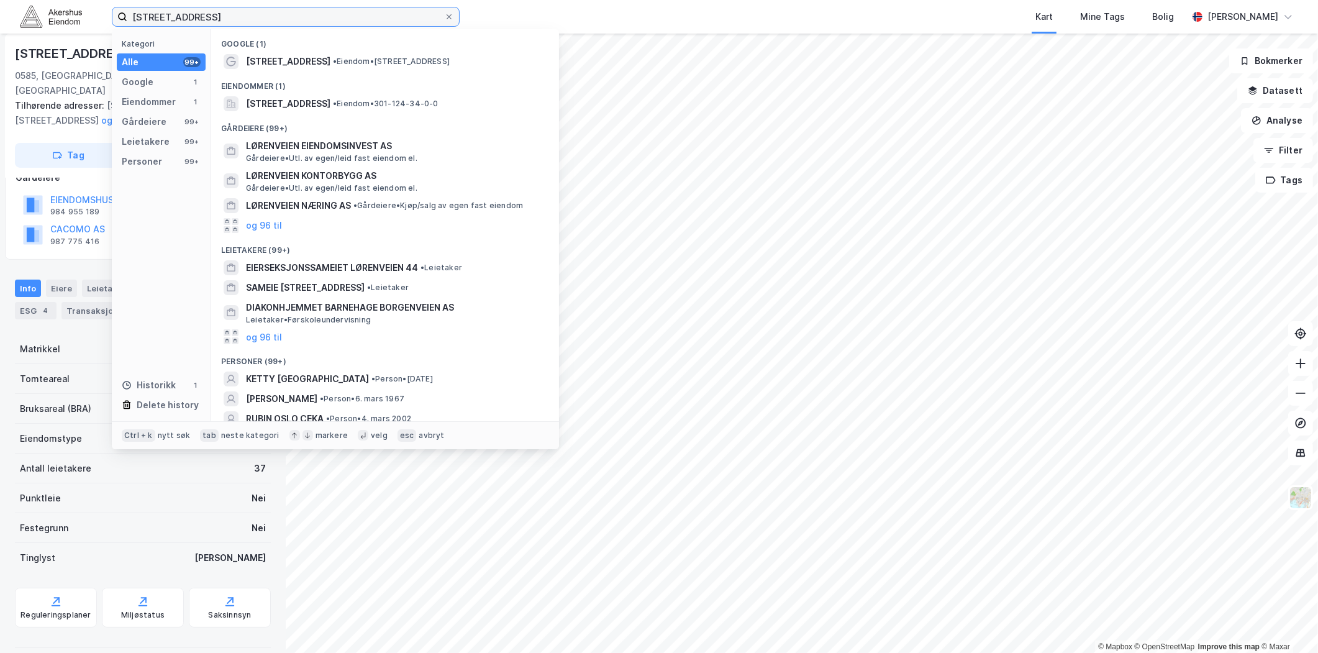
click at [323, 16] on input "[STREET_ADDRESS]" at bounding box center [285, 16] width 317 height 19
paste input
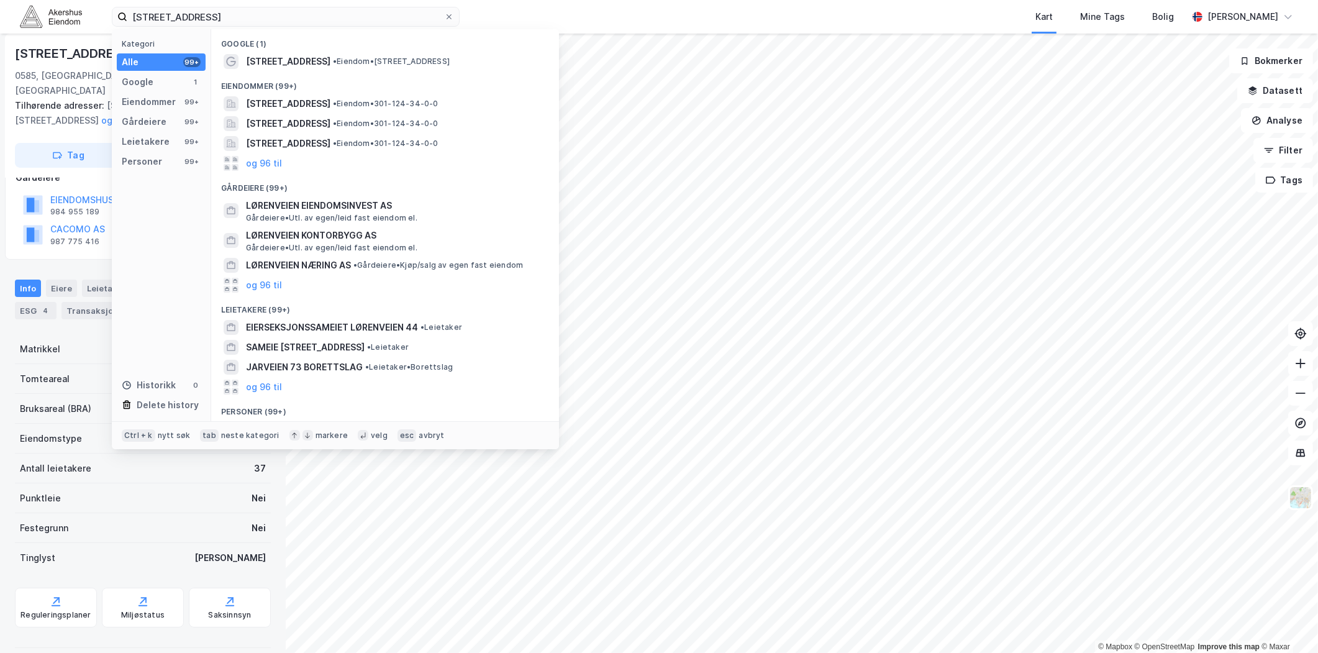
click at [580, 22] on div "Kart Mine Tags Bolig" at bounding box center [853, 17] width 668 height 34
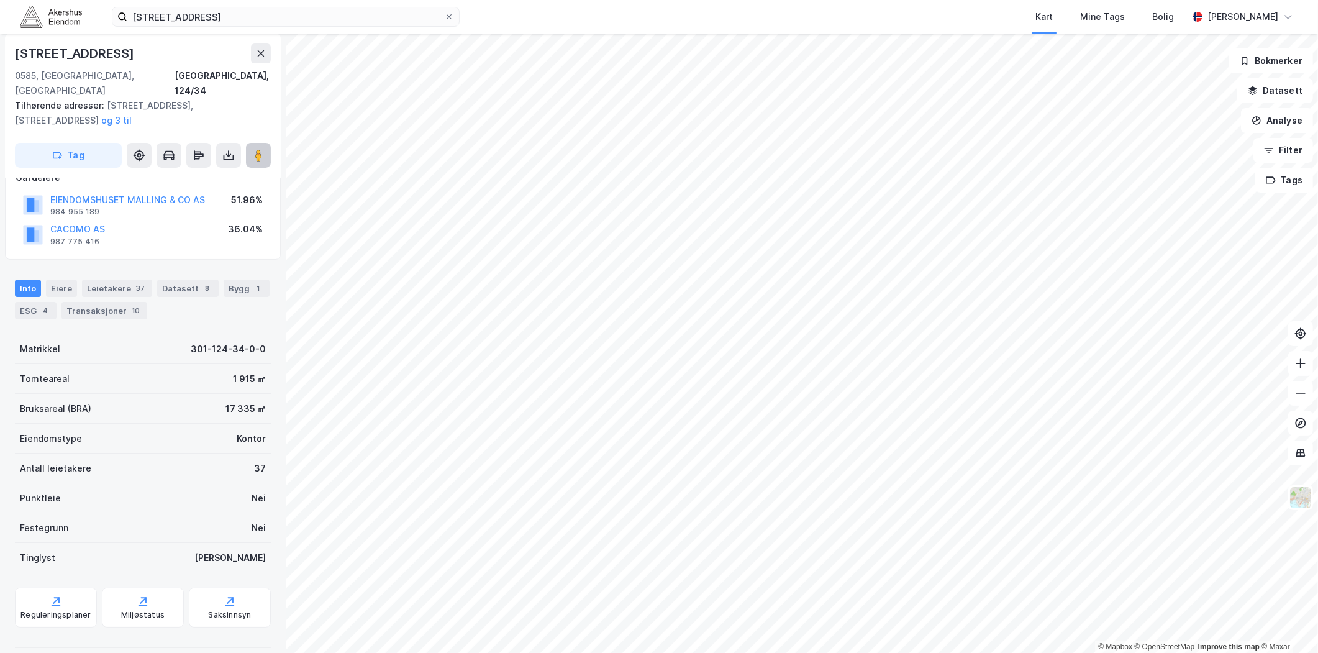
click at [252, 149] on icon at bounding box center [258, 155] width 12 height 12
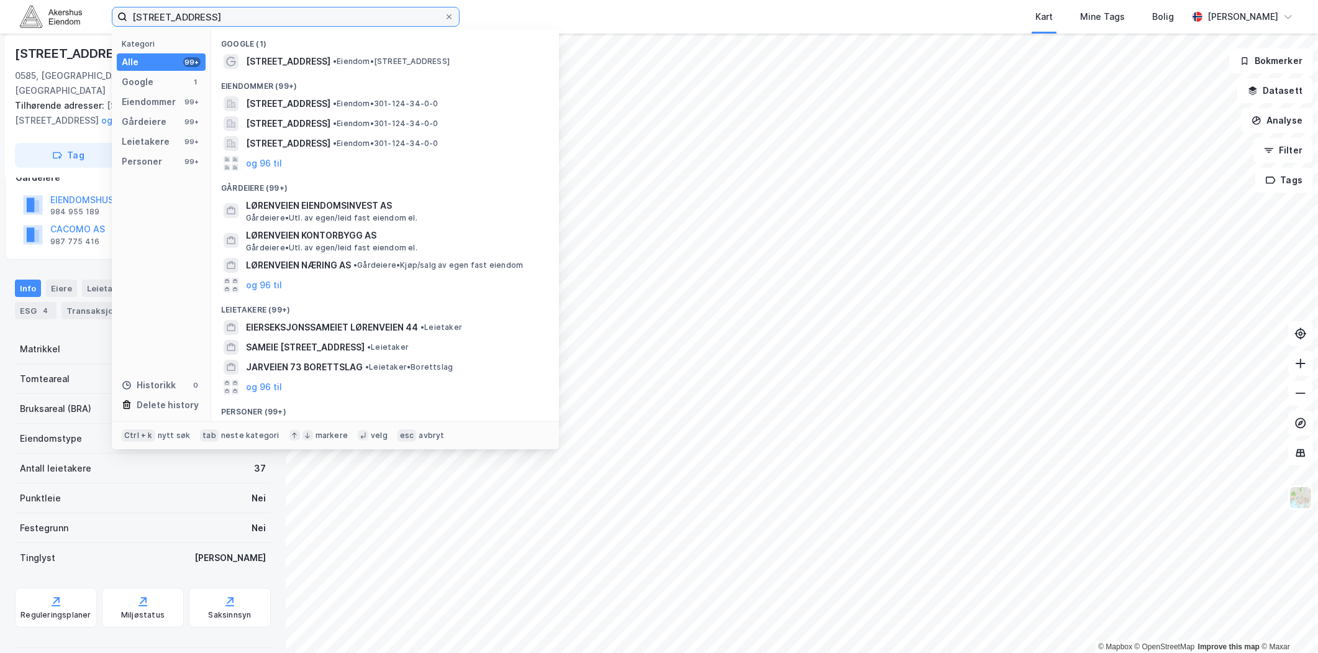
click at [383, 17] on input "[STREET_ADDRESS]" at bounding box center [285, 16] width 317 height 19
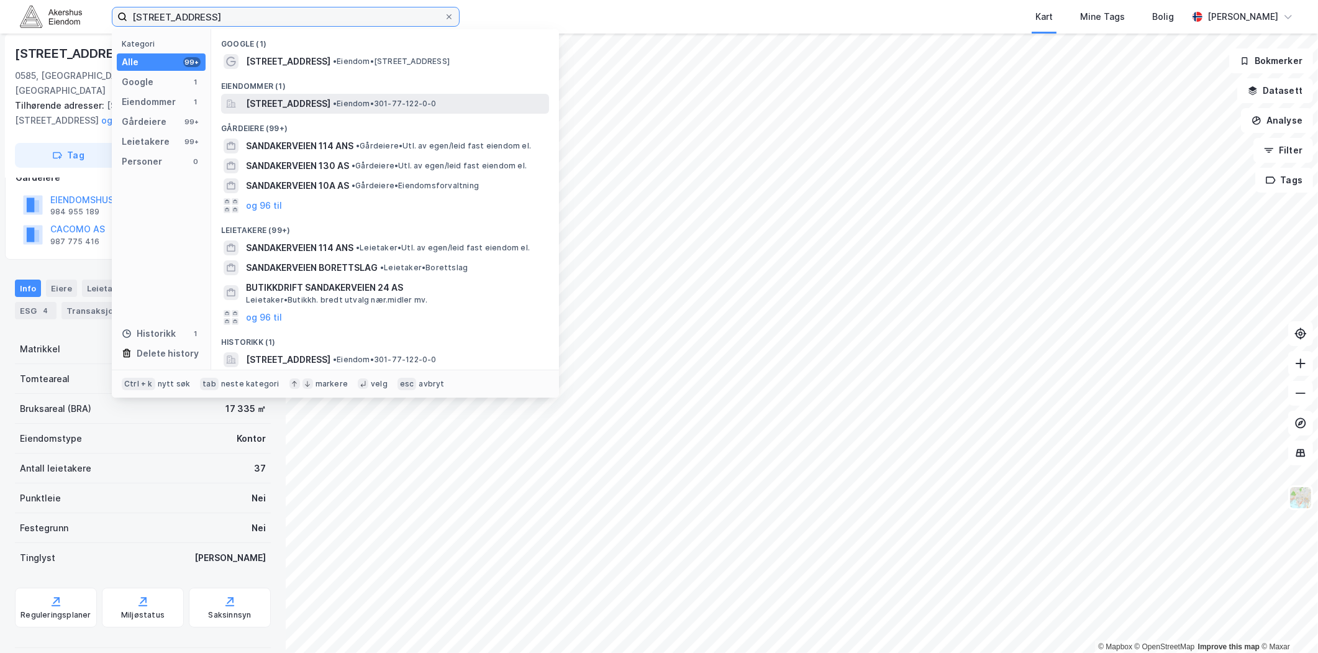
type input "[STREET_ADDRESS]"
click at [337, 103] on span "•" at bounding box center [335, 103] width 4 height 9
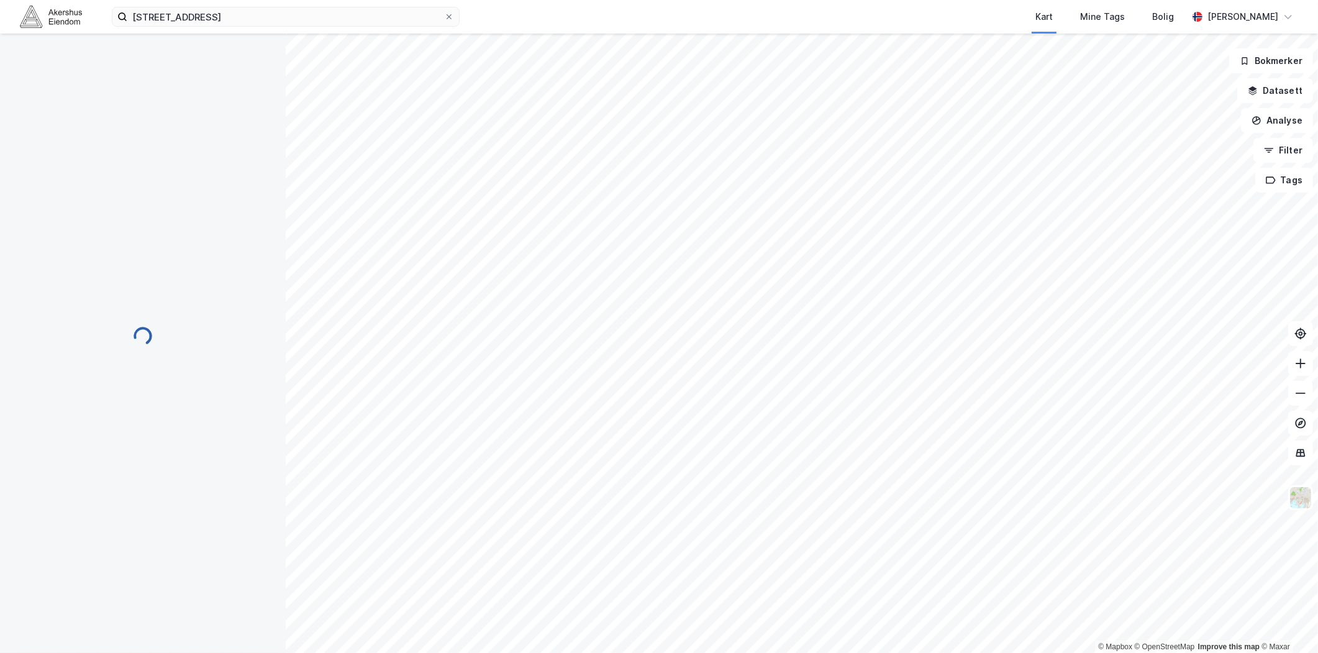
scroll to position [83, 0]
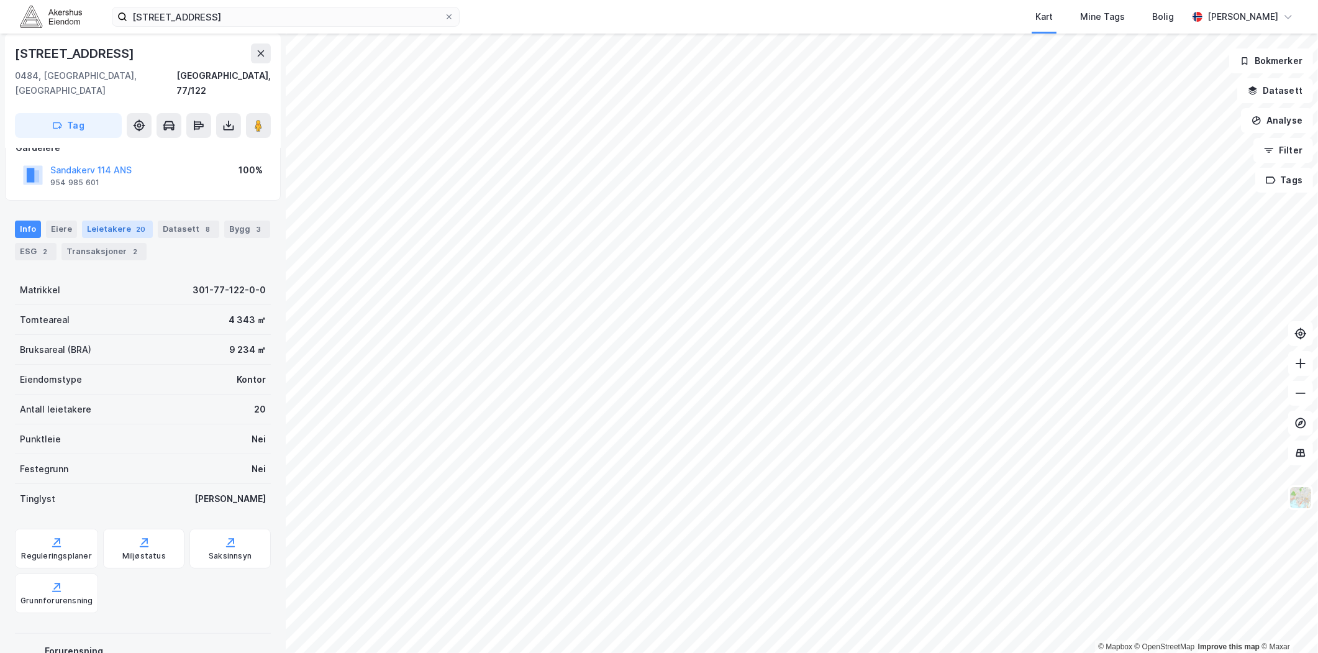
click at [95, 221] on div "Leietakere 20" at bounding box center [117, 229] width 71 height 17
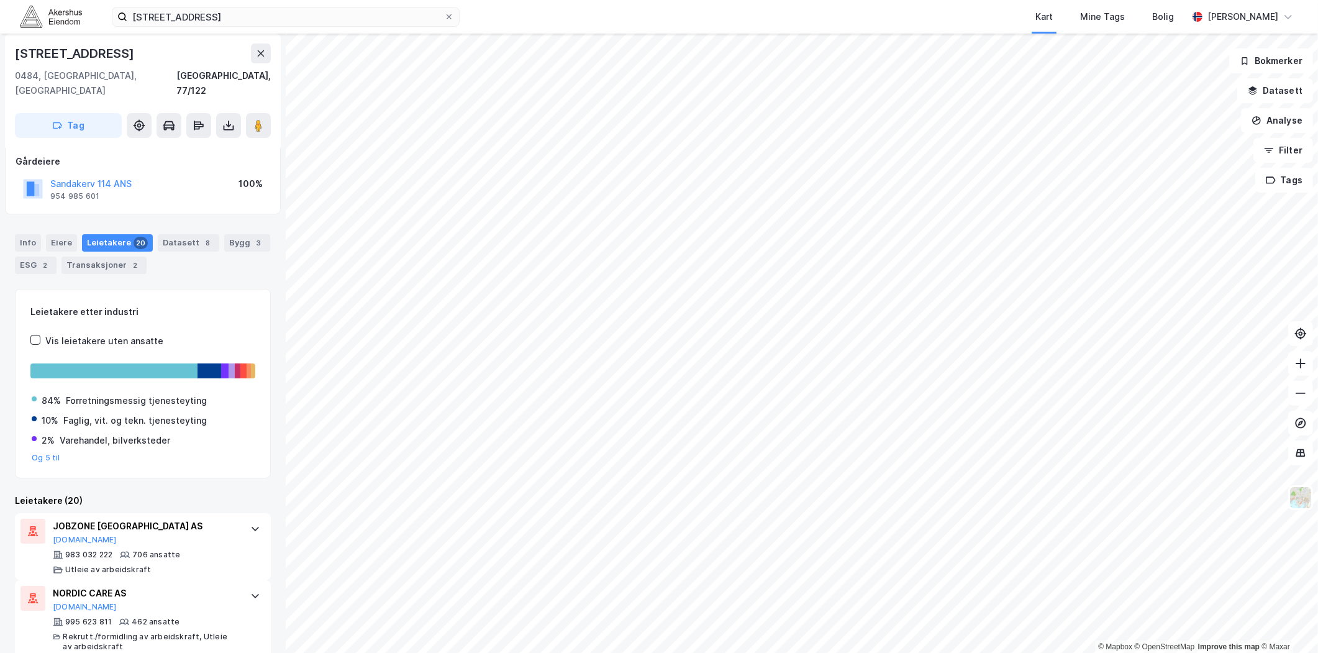
scroll to position [138, 0]
